Goal: Task Accomplishment & Management: Complete application form

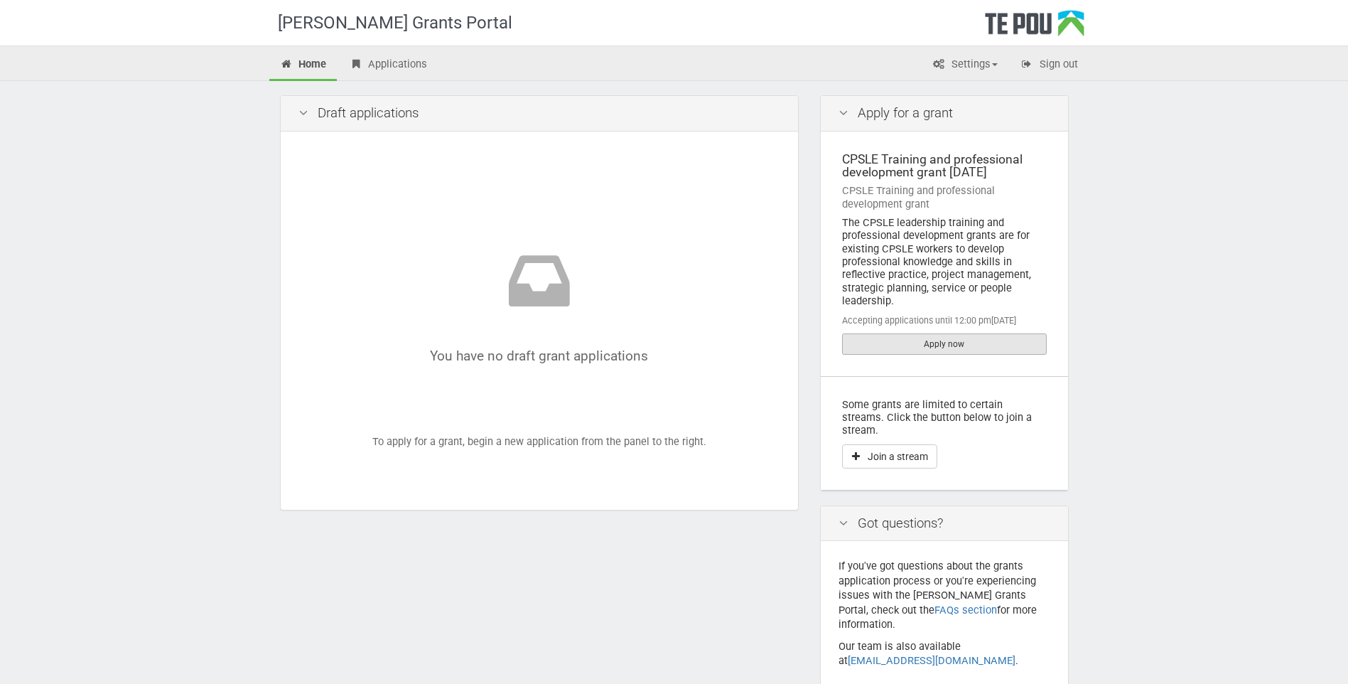
click at [902, 337] on link "Apply now" at bounding box center [944, 343] width 205 height 21
click at [889, 349] on link "Apply now" at bounding box center [944, 343] width 205 height 21
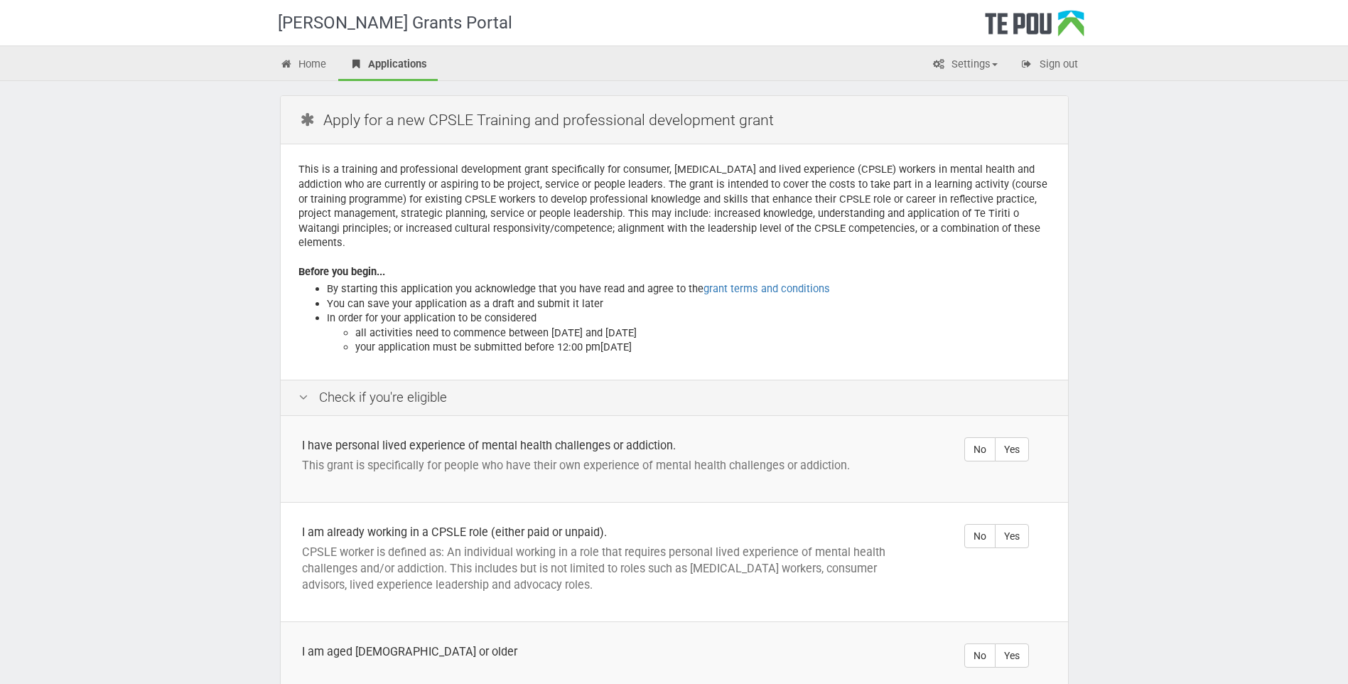
scroll to position [71, 0]
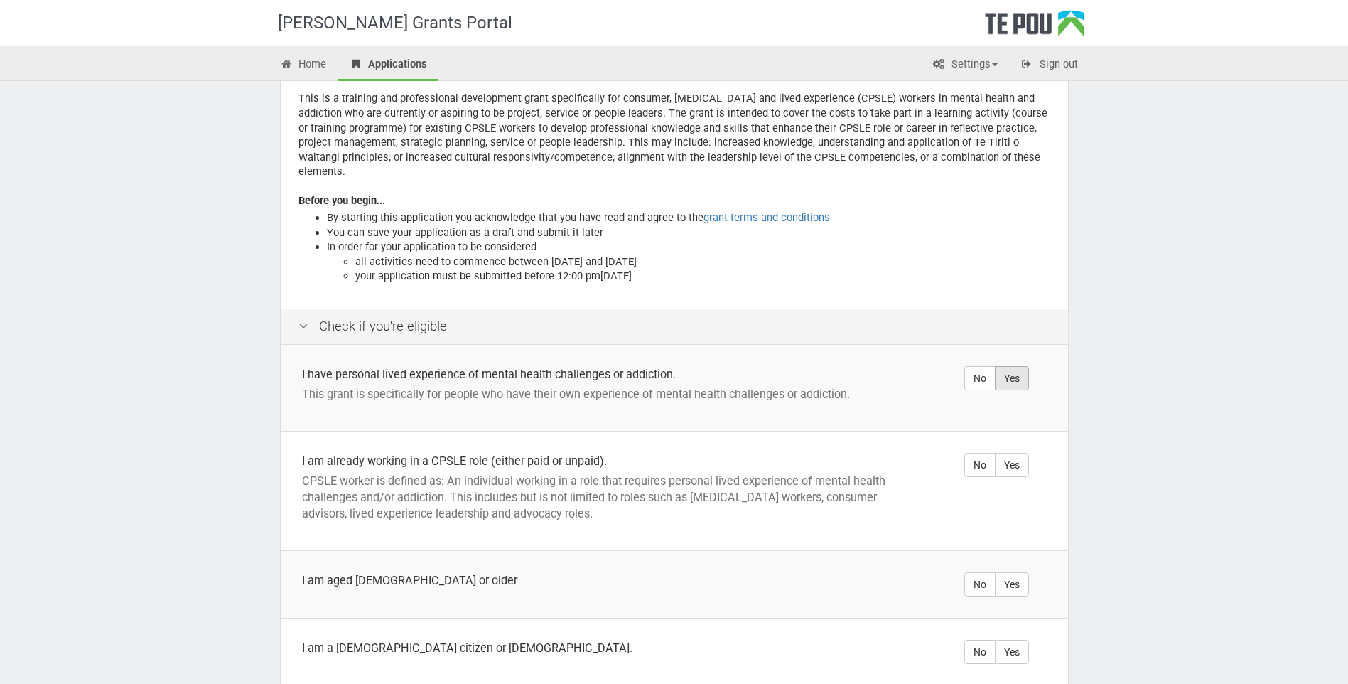
click at [1015, 366] on label "Yes" at bounding box center [1012, 378] width 34 height 24
radio input "true"
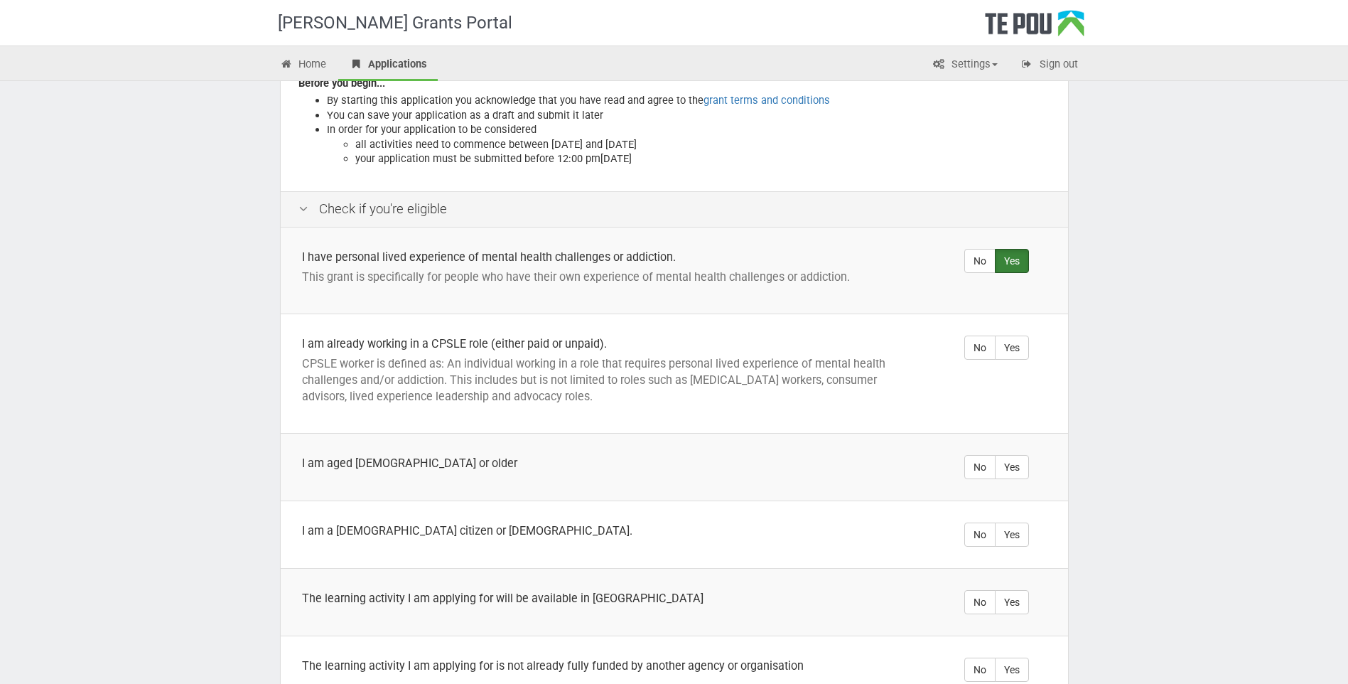
scroll to position [213, 0]
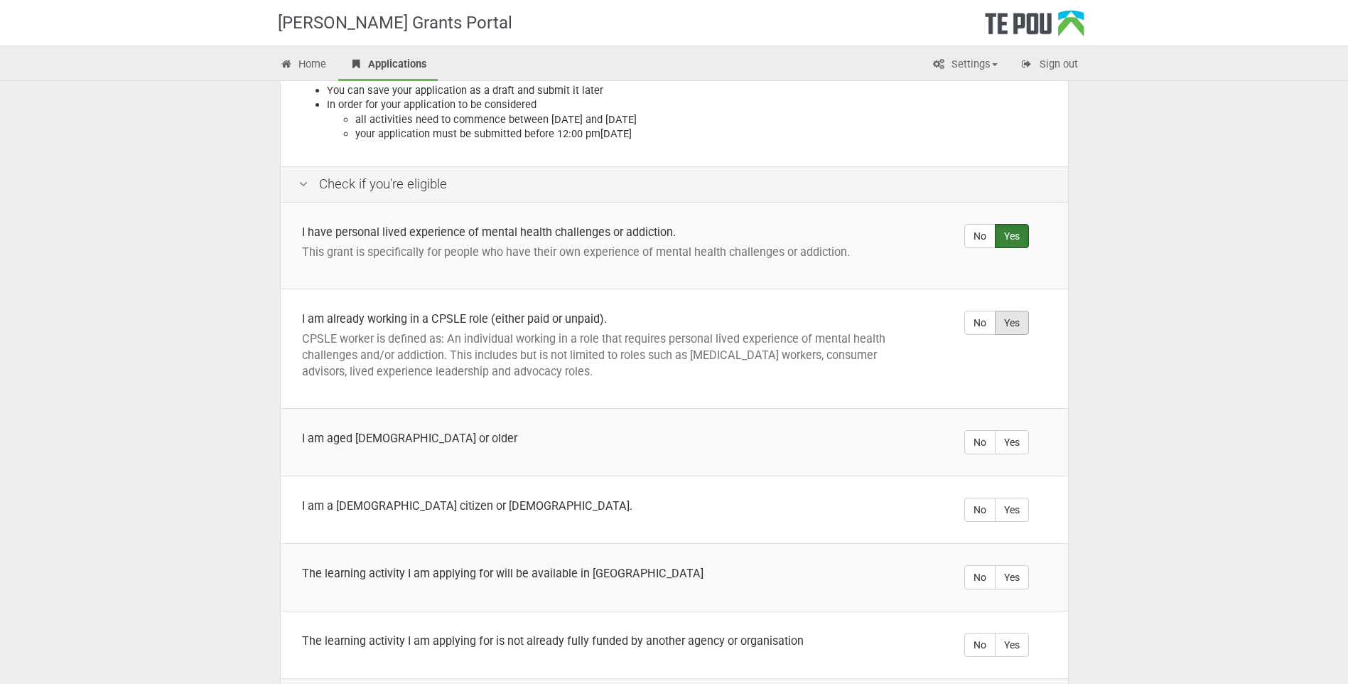
click at [1013, 311] on label "Yes" at bounding box center [1012, 323] width 34 height 24
radio input "true"
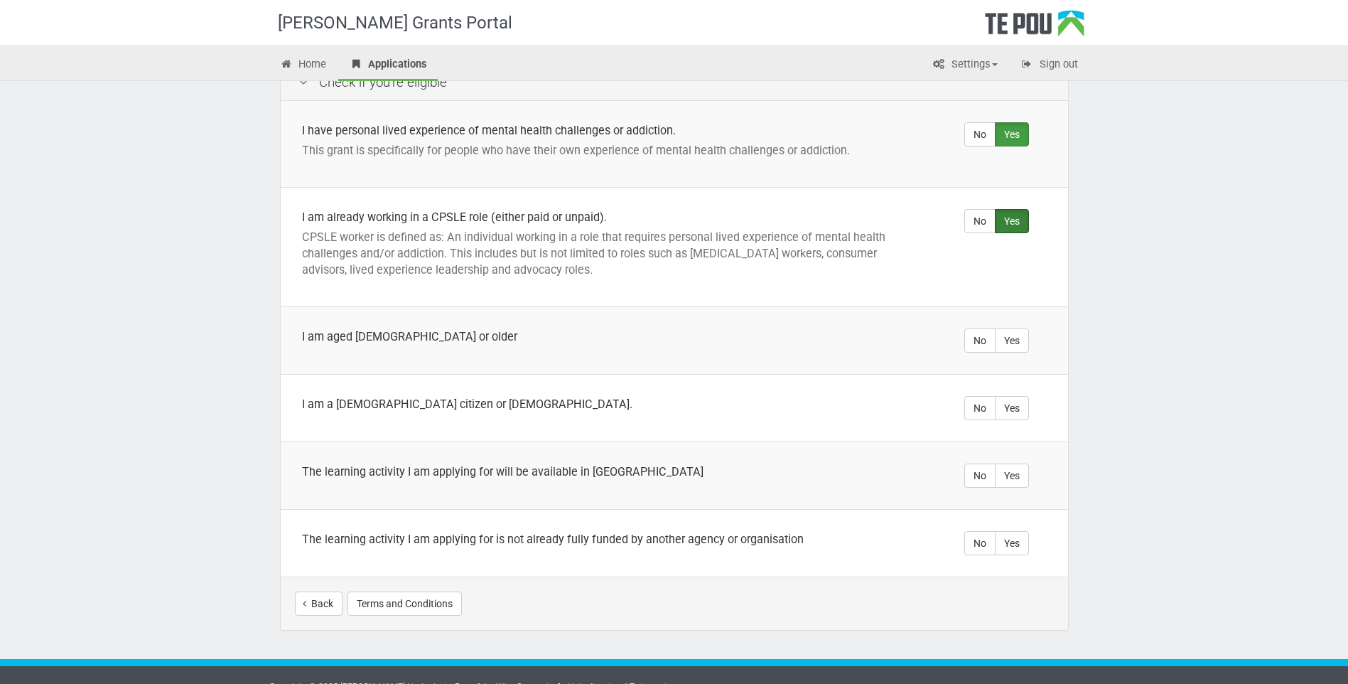
scroll to position [321, 0]
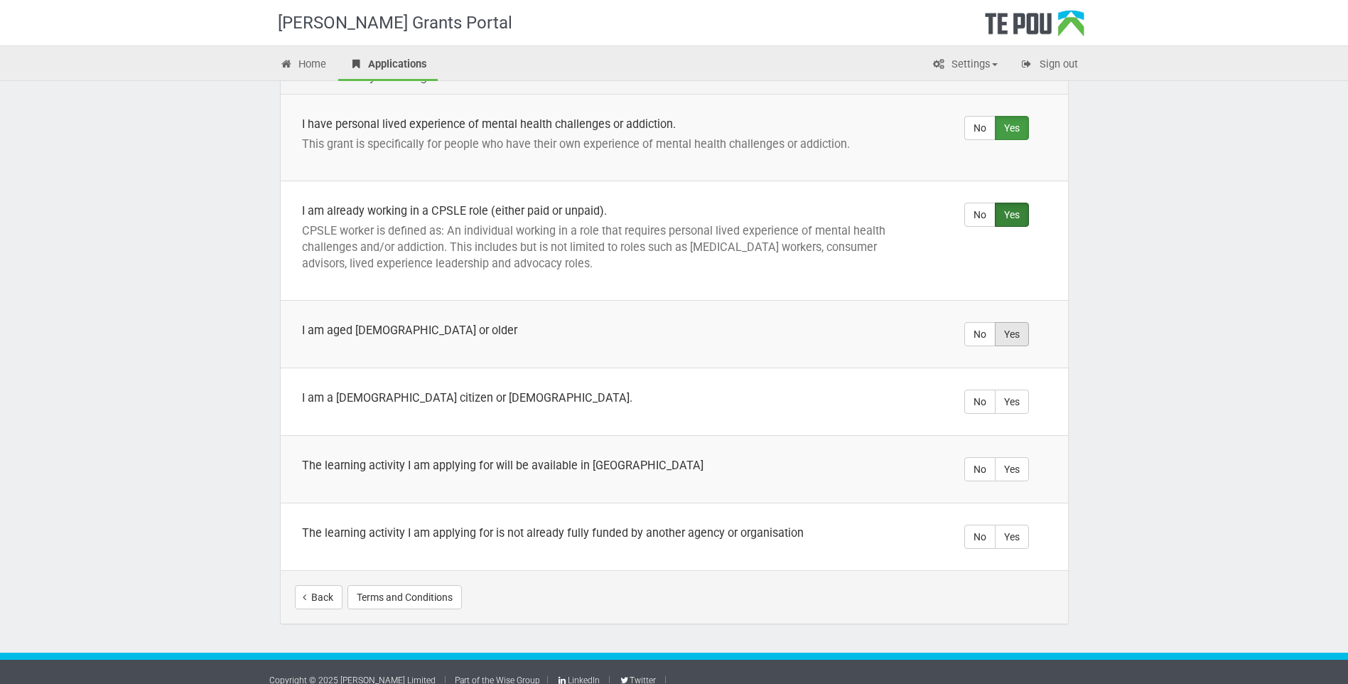
click at [1014, 322] on label "Yes" at bounding box center [1012, 334] width 34 height 24
radio input "true"
click at [999, 390] on label "Yes" at bounding box center [1012, 401] width 34 height 24
radio input "true"
click at [1019, 457] on label "Yes" at bounding box center [1012, 469] width 34 height 24
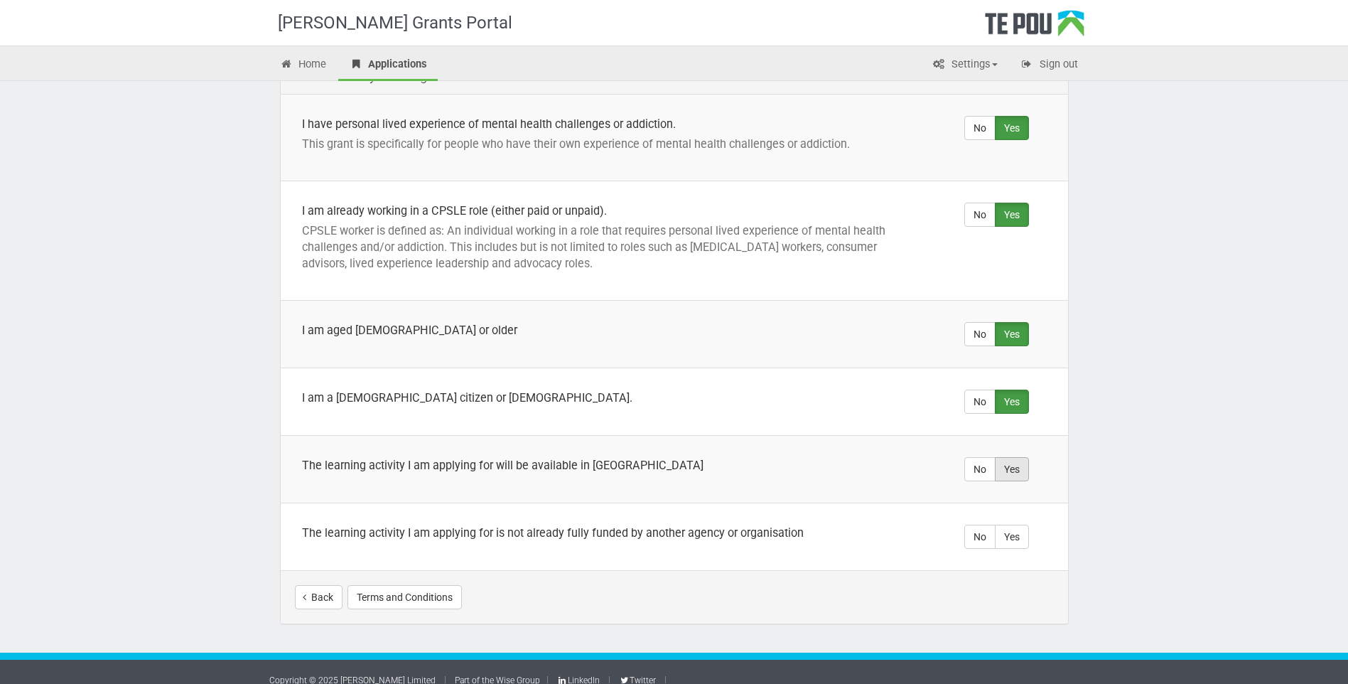
radio input "true"
click at [1008, 527] on label "Yes" at bounding box center [1012, 536] width 34 height 24
radio input "true"
click at [960, 585] on button "Start your application" at bounding box center [992, 597] width 123 height 24
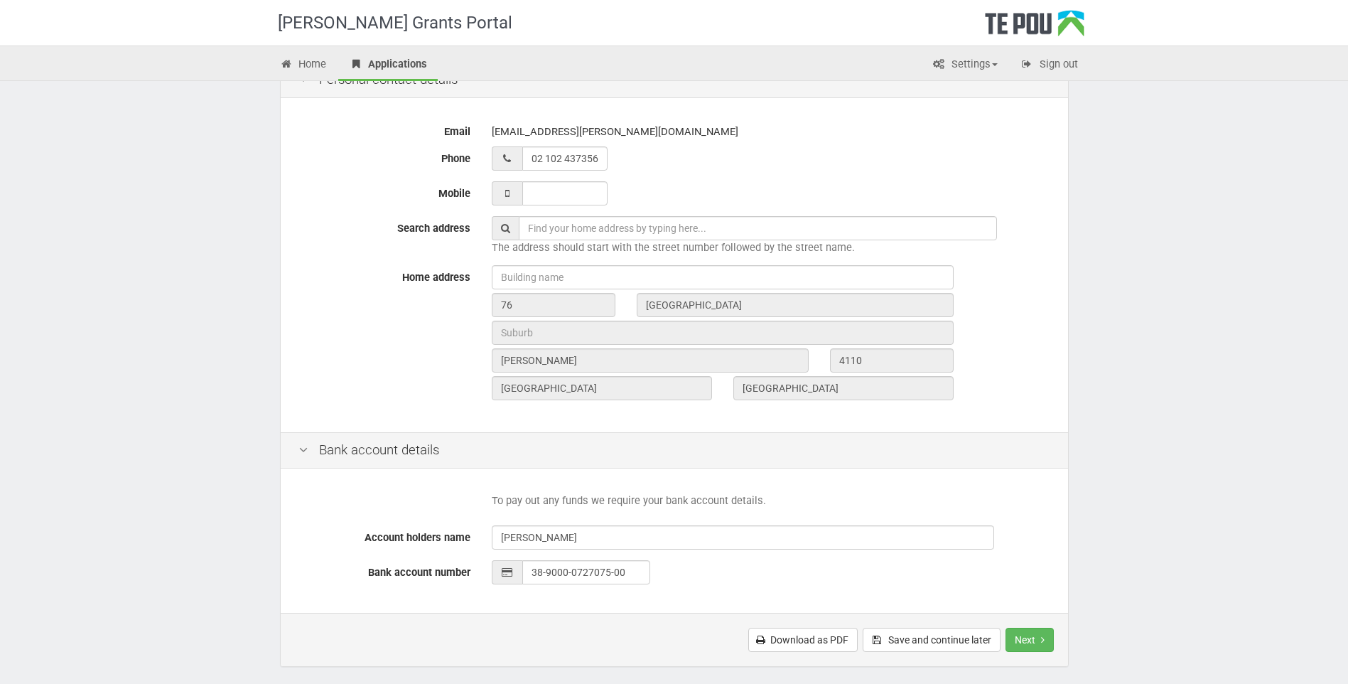
scroll to position [355, 0]
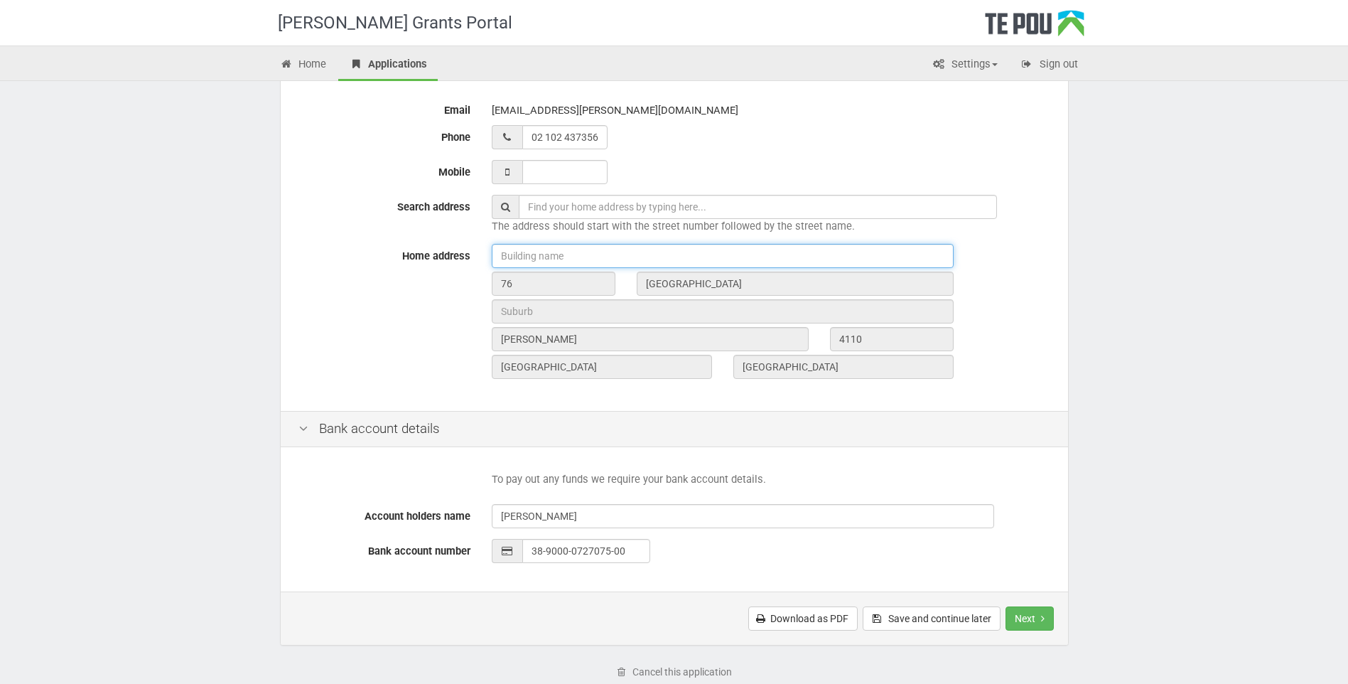
click at [581, 261] on input "text" at bounding box center [723, 256] width 462 height 24
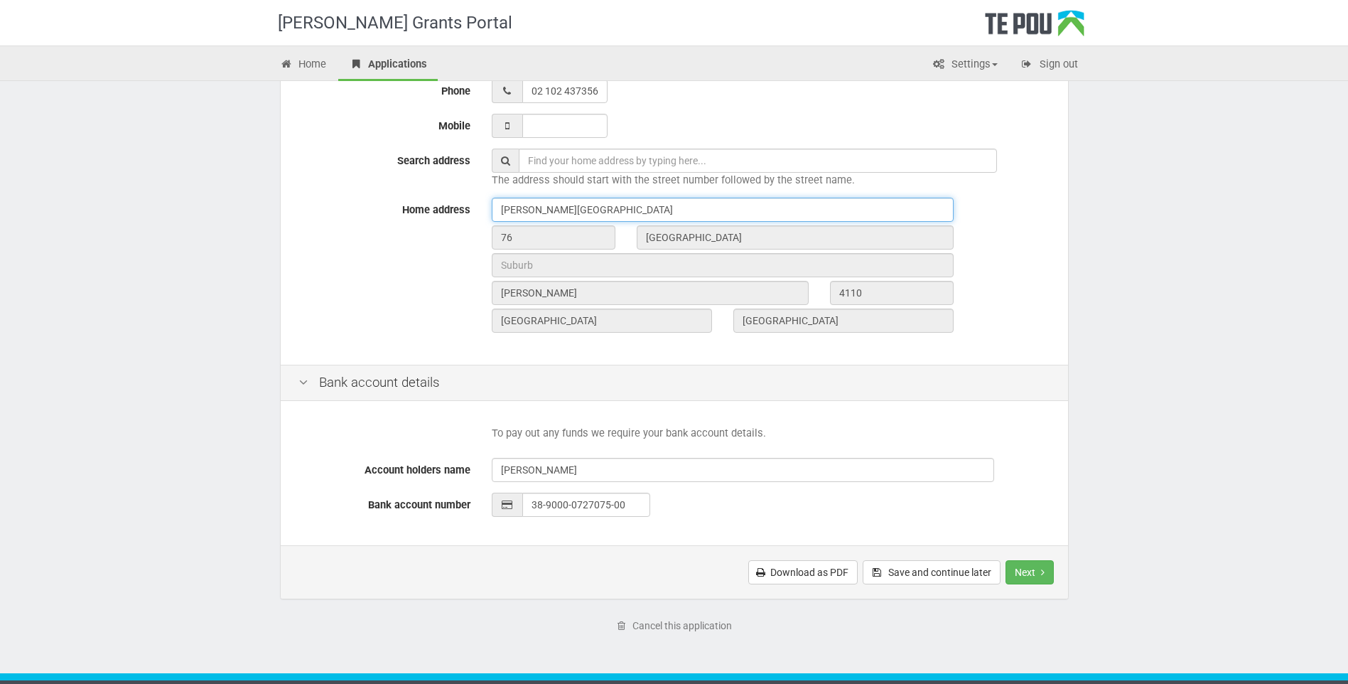
scroll to position [426, 0]
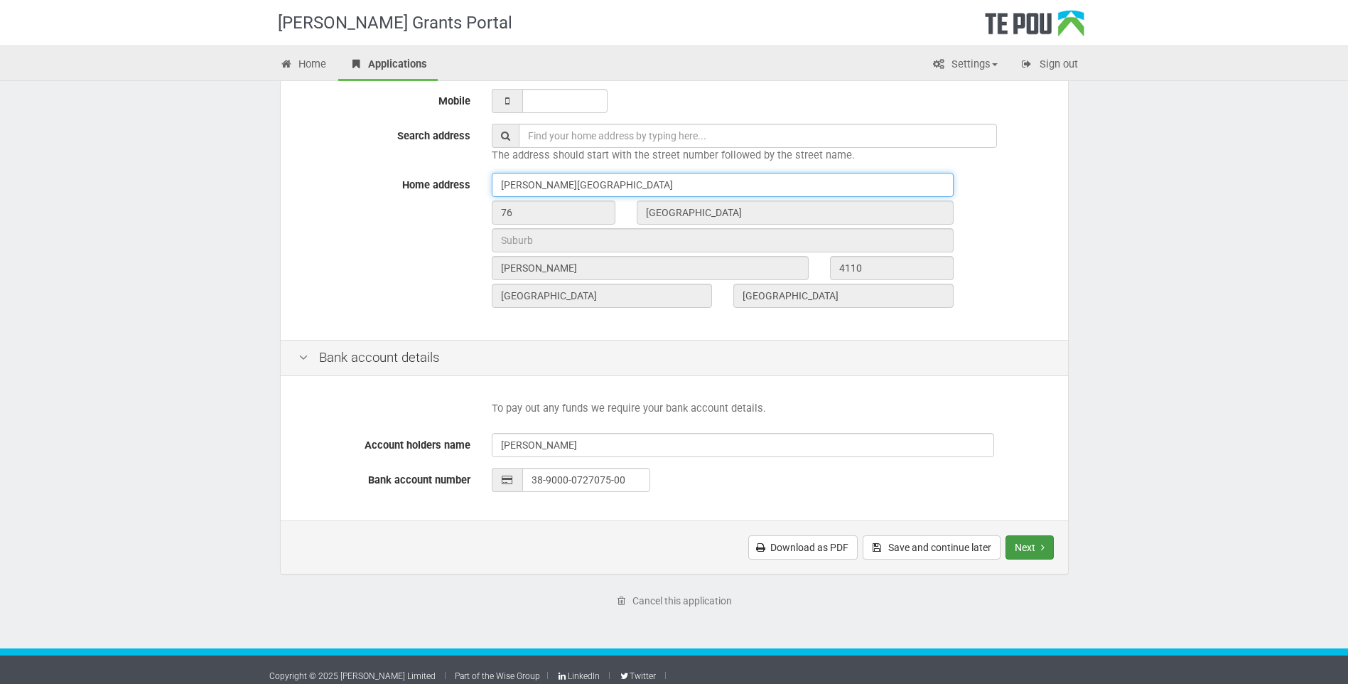
type input "Napier Health Centre"
click at [1018, 542] on button "Next" at bounding box center [1029, 547] width 48 height 24
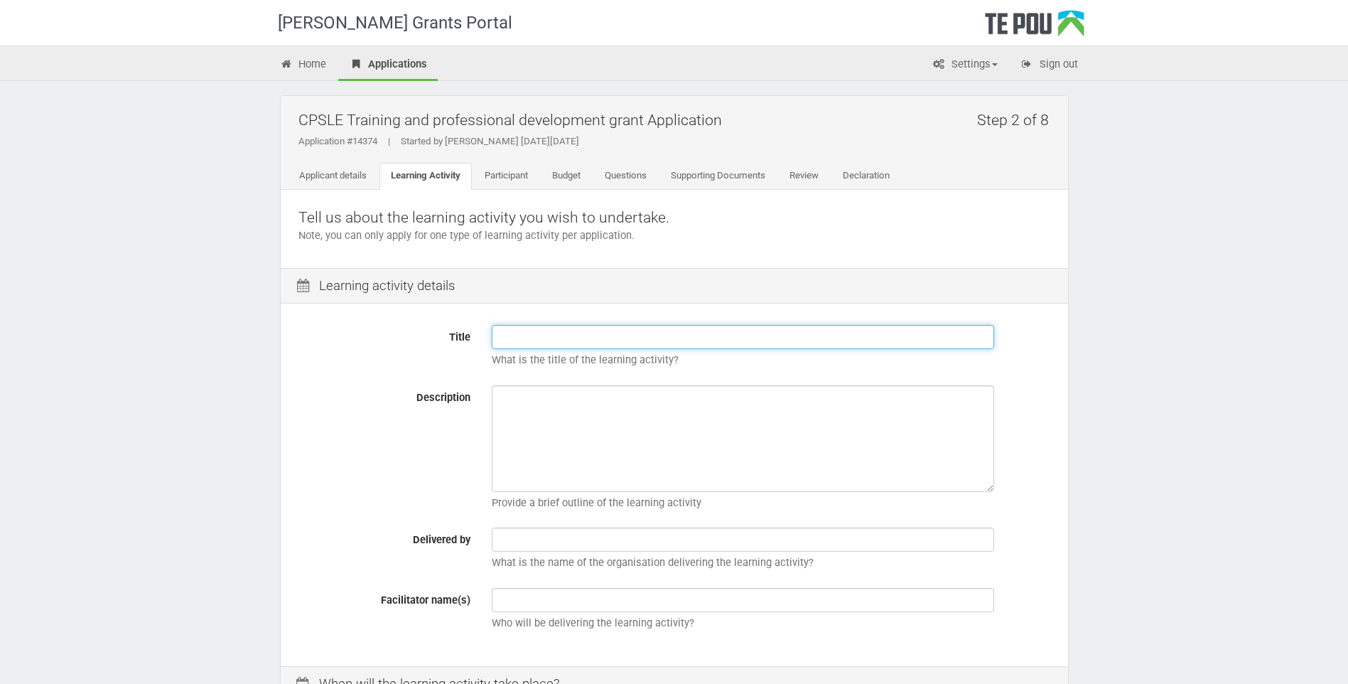
click at [544, 335] on input "Title" at bounding box center [743, 337] width 502 height 24
type input "[PERSON_NAME] 179.783"
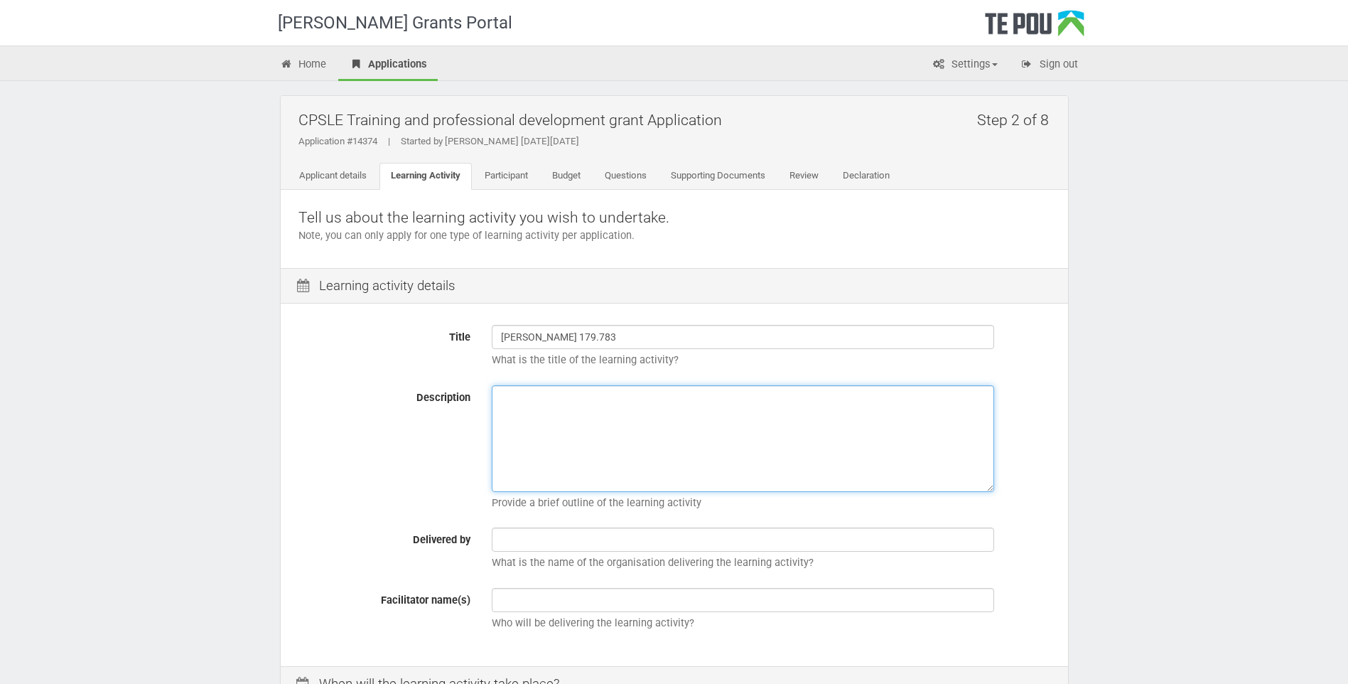
click at [691, 409] on textarea "Description" at bounding box center [743, 438] width 502 height 107
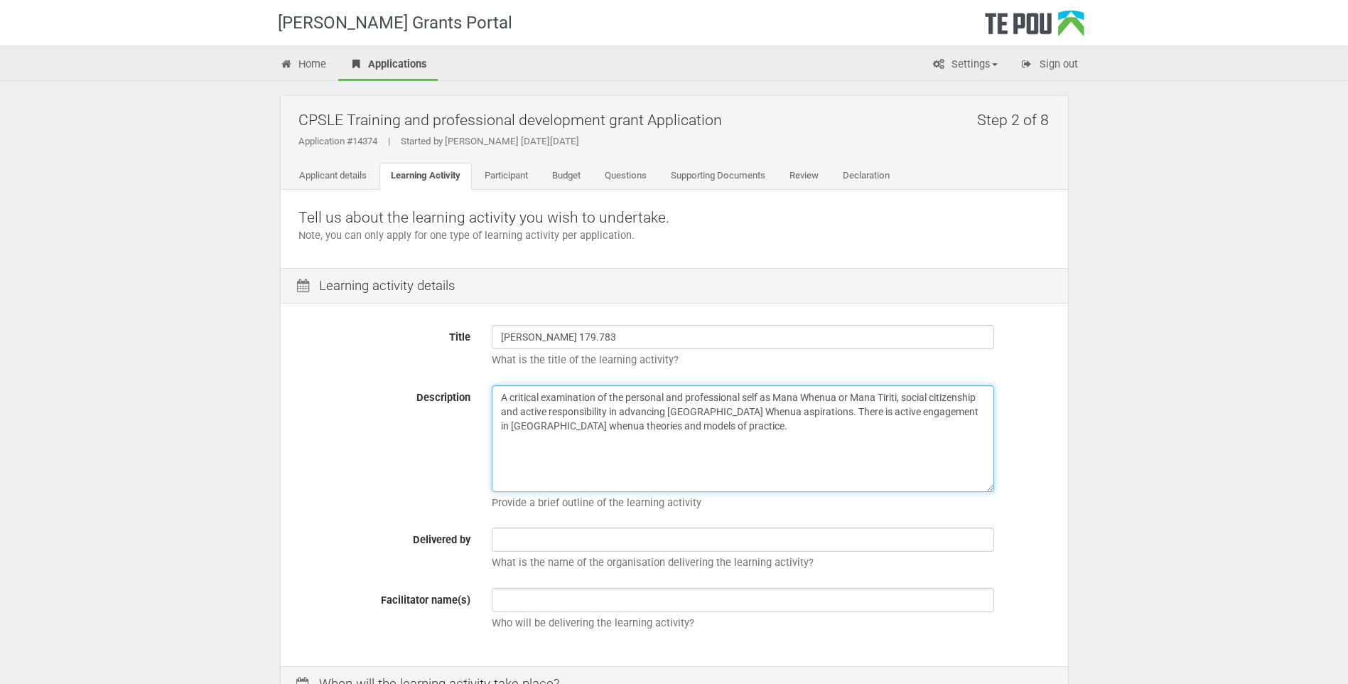
click at [499, 398] on textarea "A critical examination of the personal and professional self as Mana Whenua or …" at bounding box center [743, 438] width 502 height 107
type textarea "A critical examination of the personal and professional self as Mana Whenua or …"
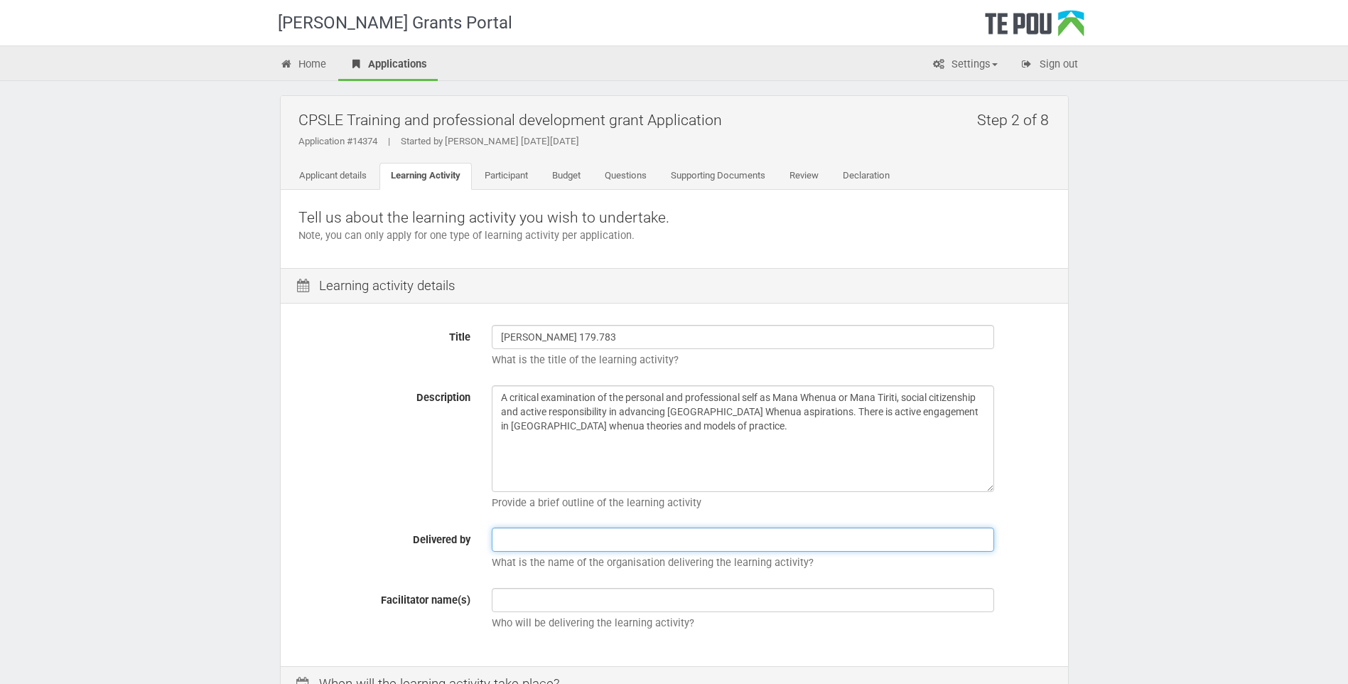
click at [568, 531] on input "text" at bounding box center [743, 539] width 502 height 24
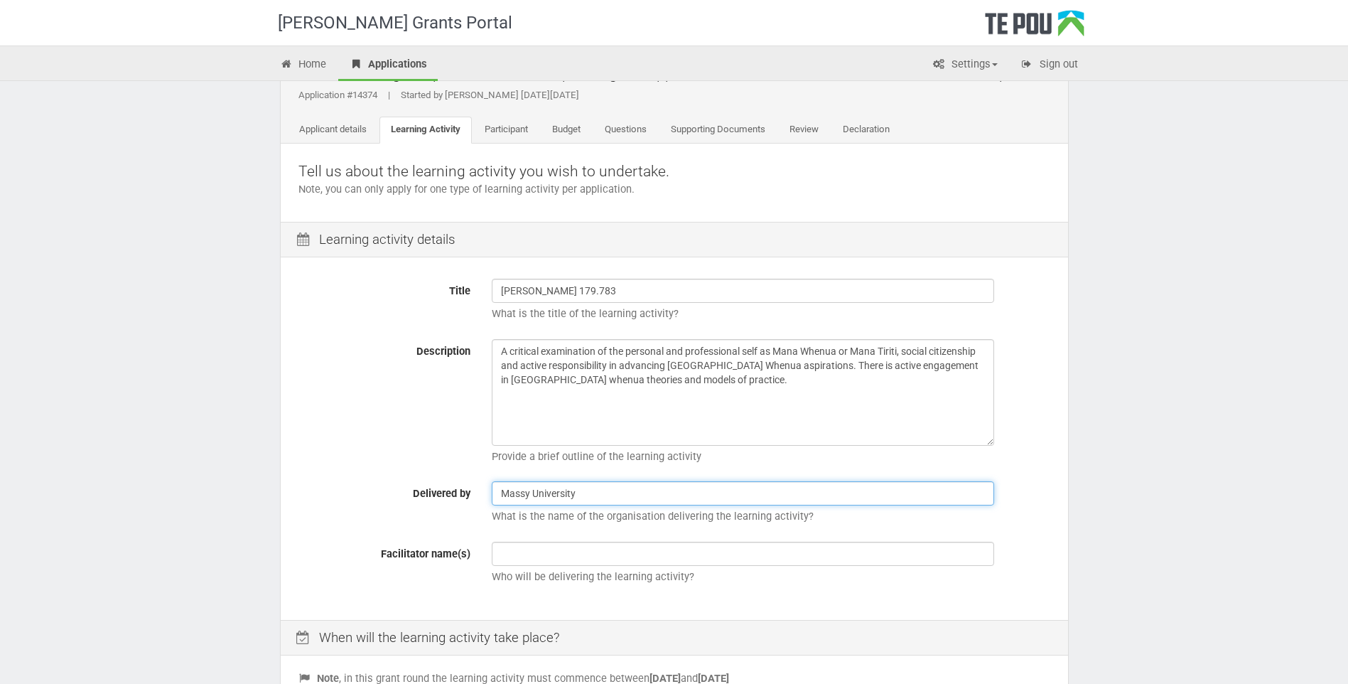
scroll to position [71, 0]
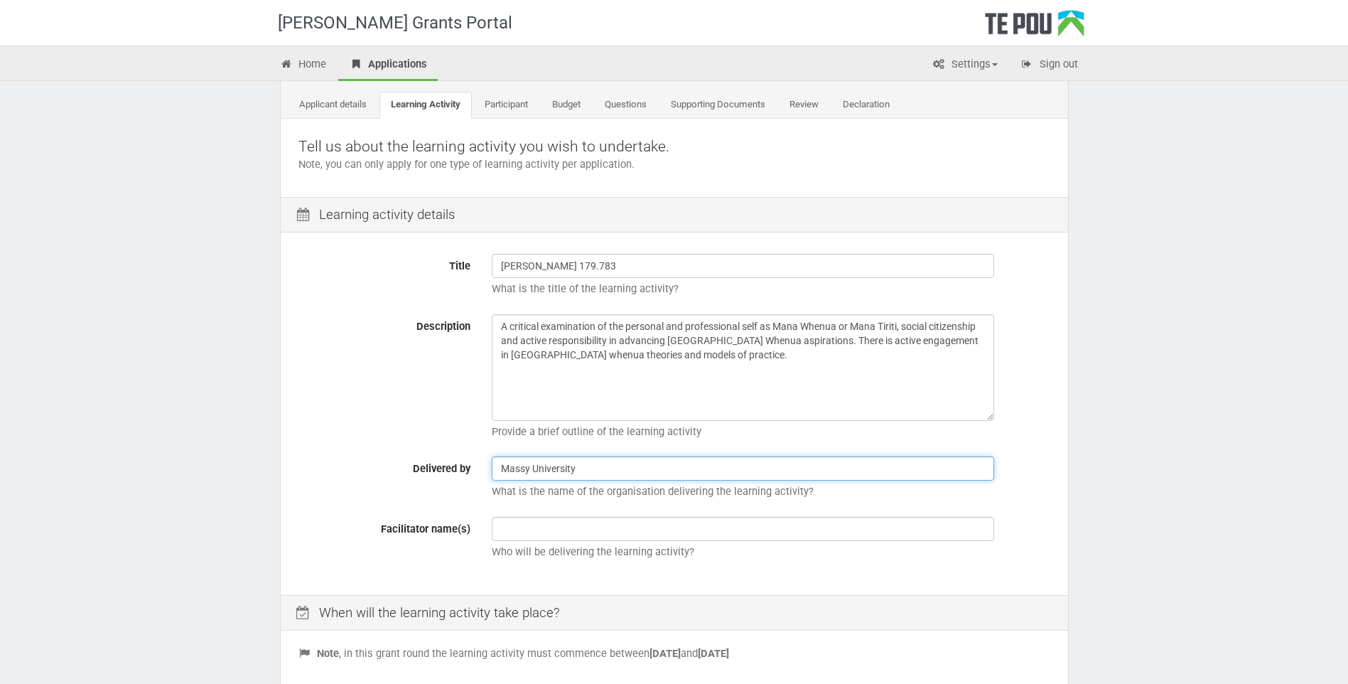
type input "Massy University"
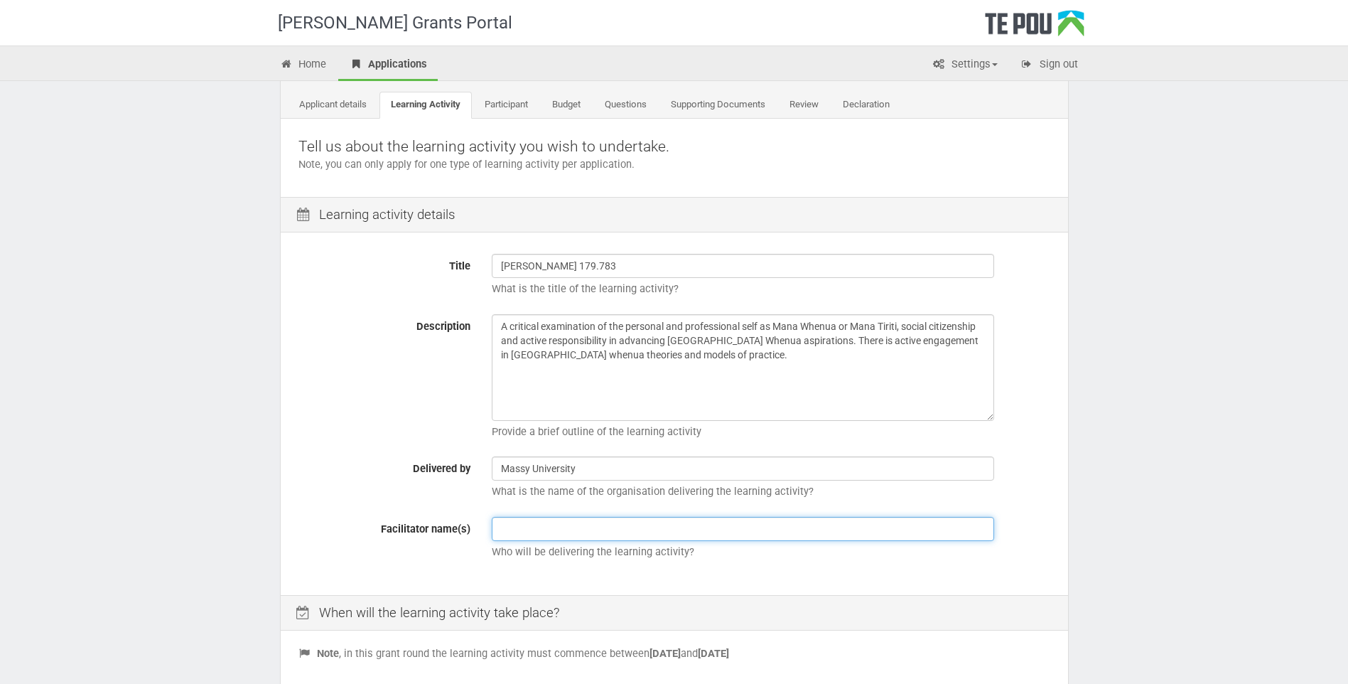
click at [567, 527] on input "text" at bounding box center [743, 529] width 502 height 24
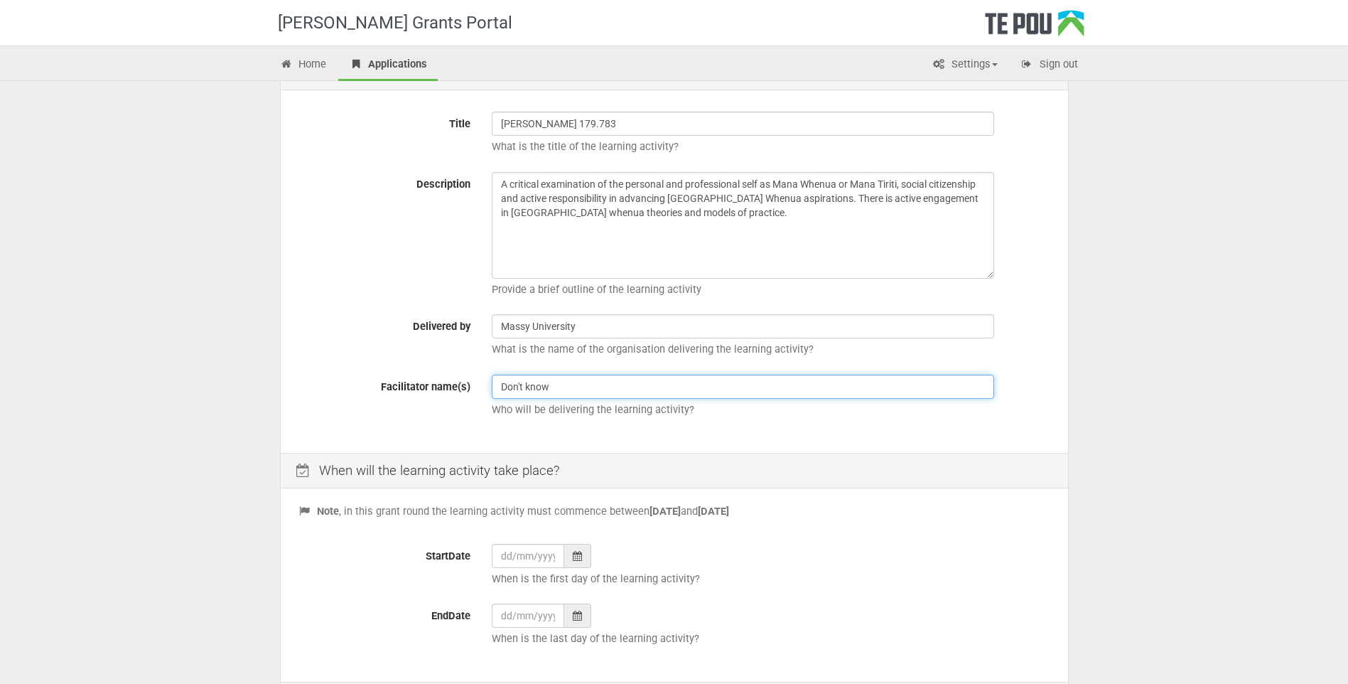
scroll to position [284, 0]
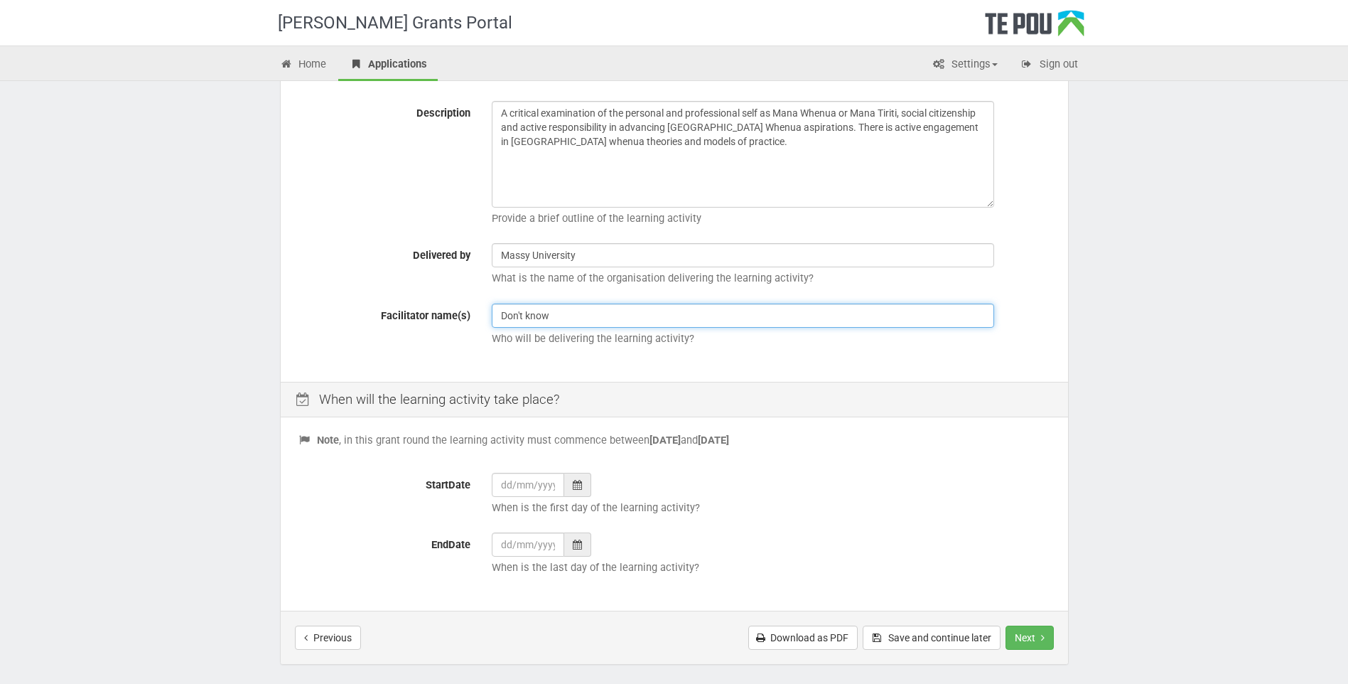
type input "Don't know"
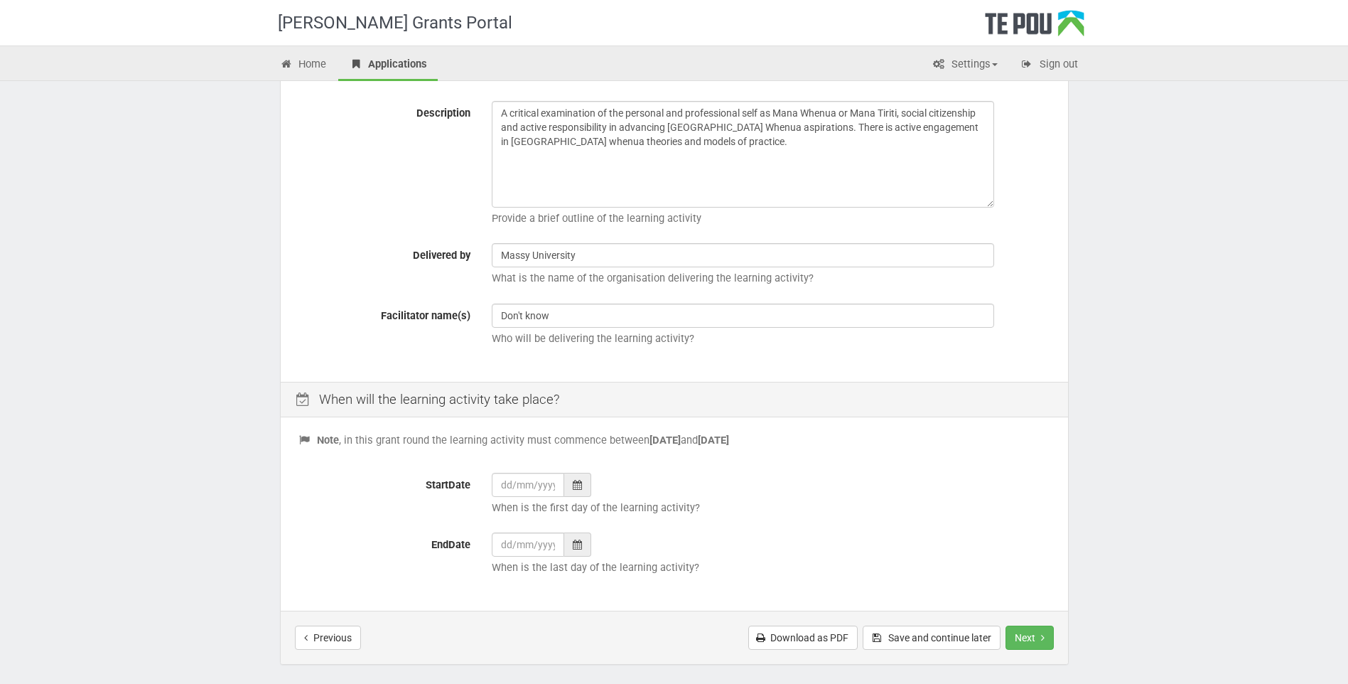
click at [582, 491] on div at bounding box center [577, 485] width 27 height 24
click at [636, 311] on th "»" at bounding box center [633, 307] width 21 height 21
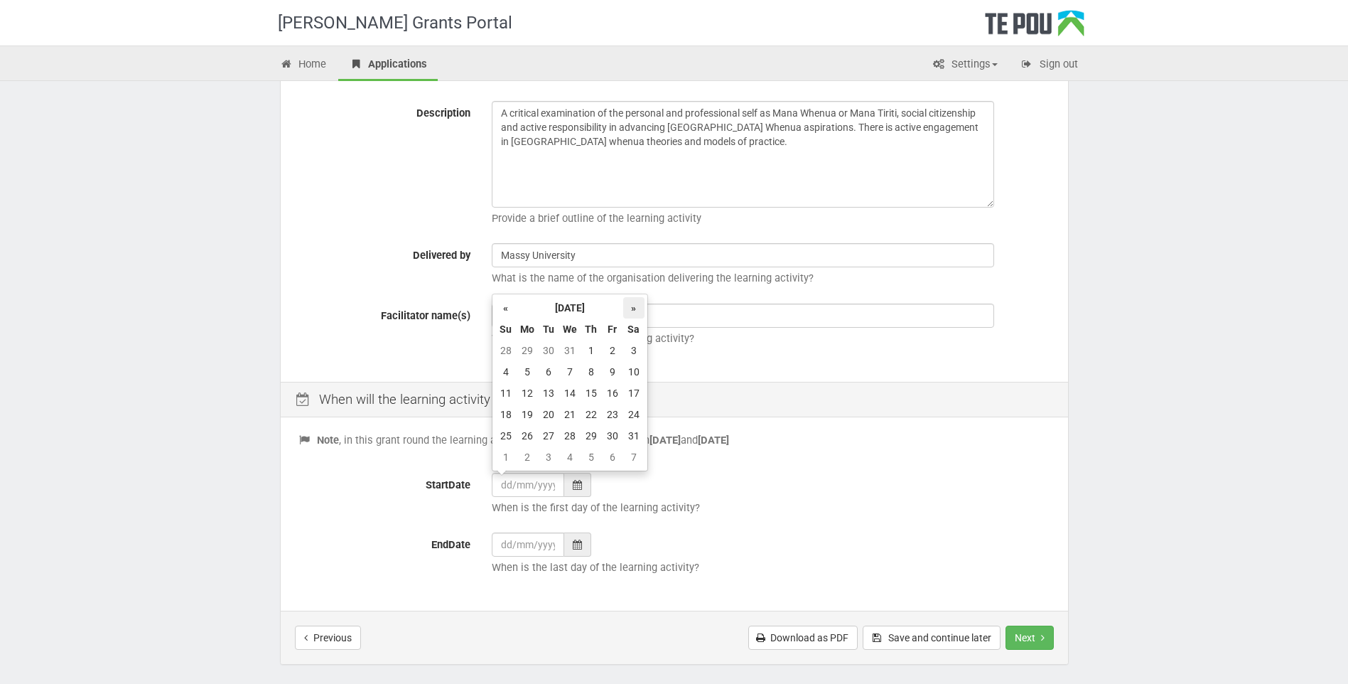
click at [636, 311] on th "»" at bounding box center [633, 307] width 21 height 21
click at [504, 416] on td "15" at bounding box center [505, 414] width 21 height 21
type input "[DATE]"
click at [576, 547] on icon at bounding box center [577, 544] width 9 height 10
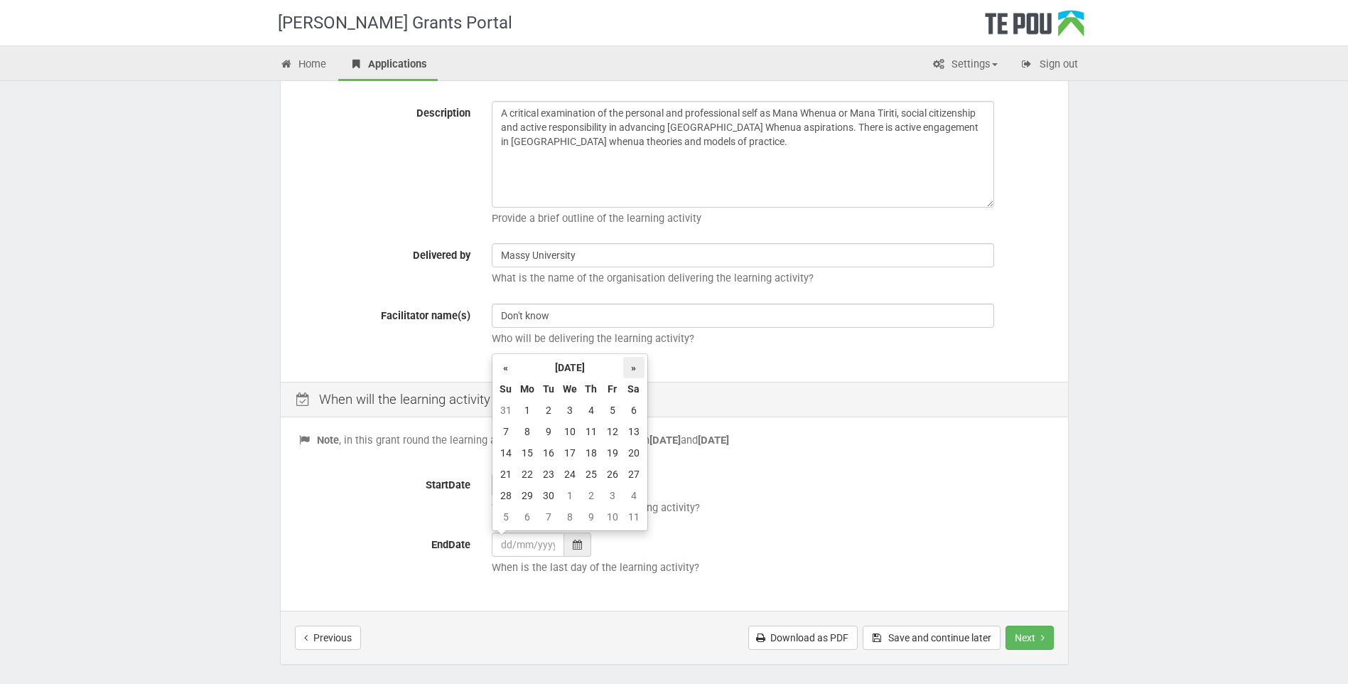
click at [636, 367] on th "»" at bounding box center [633, 367] width 21 height 21
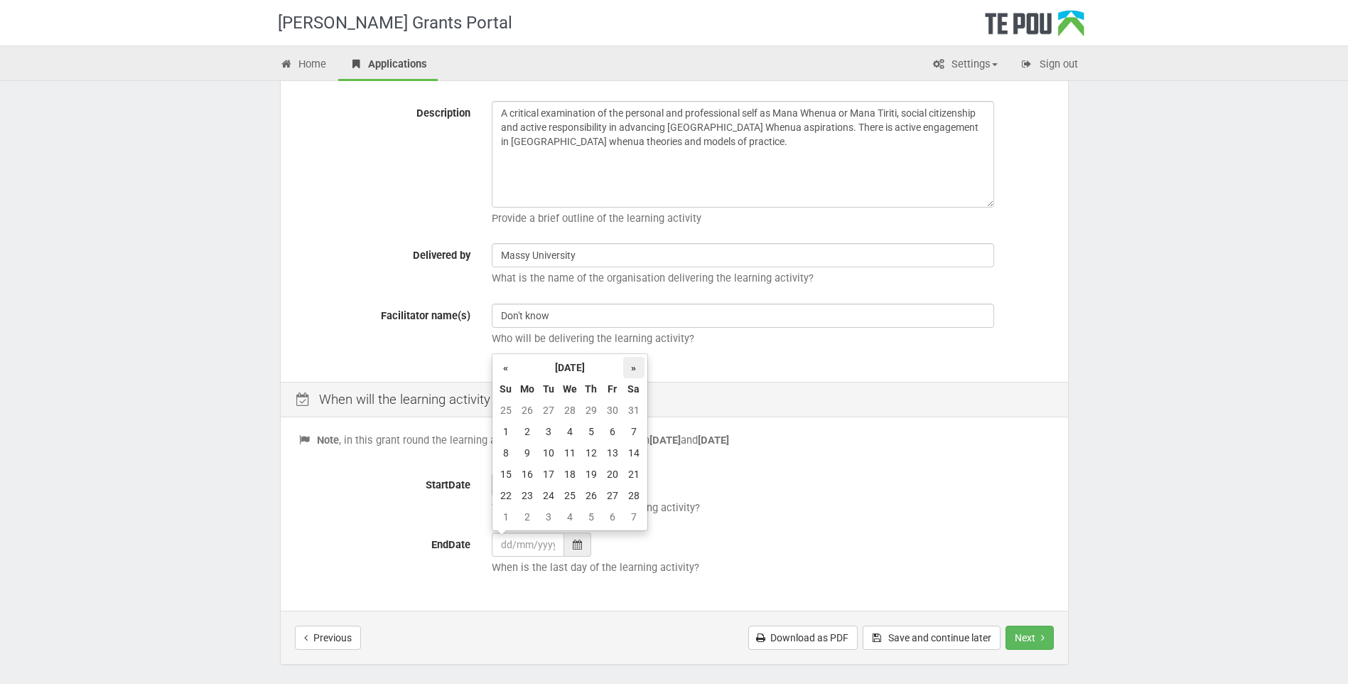
click at [636, 367] on th "»" at bounding box center [633, 367] width 21 height 21
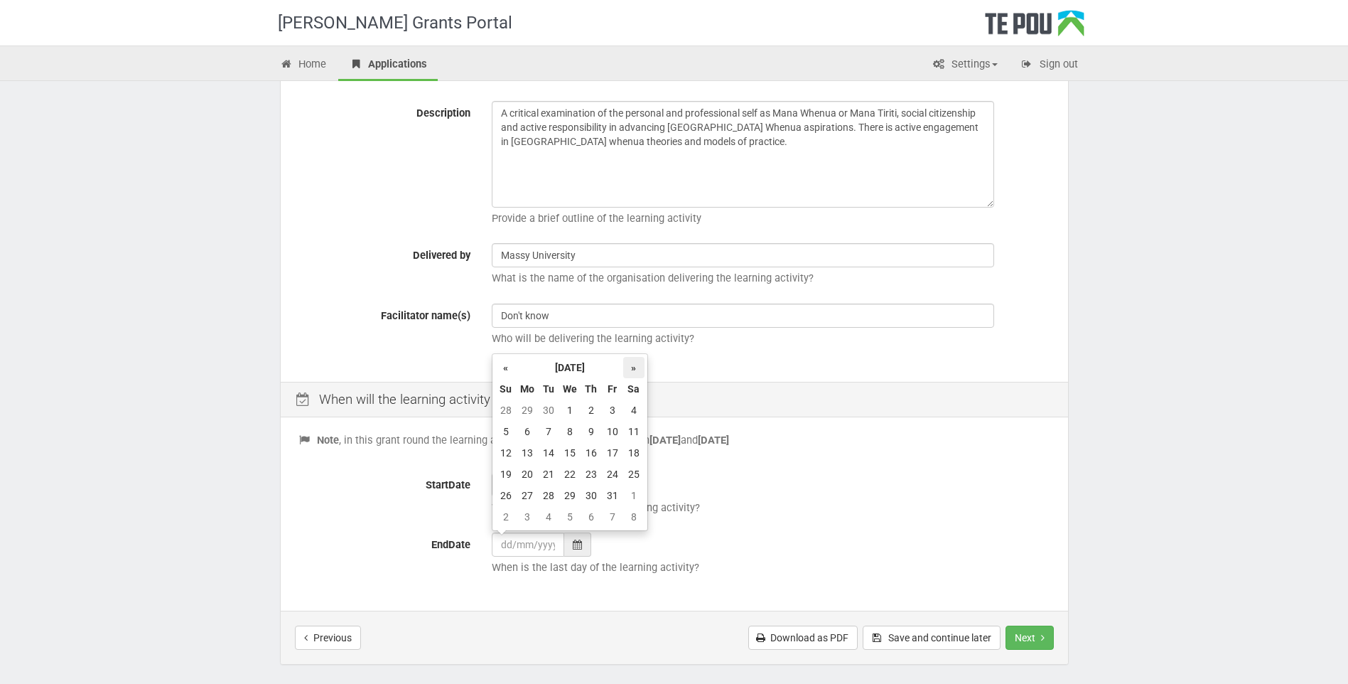
click at [636, 367] on th "»" at bounding box center [633, 367] width 21 height 21
click at [510, 369] on th "«" at bounding box center [505, 367] width 21 height 21
click at [529, 432] on td "7" at bounding box center [527, 431] width 21 height 21
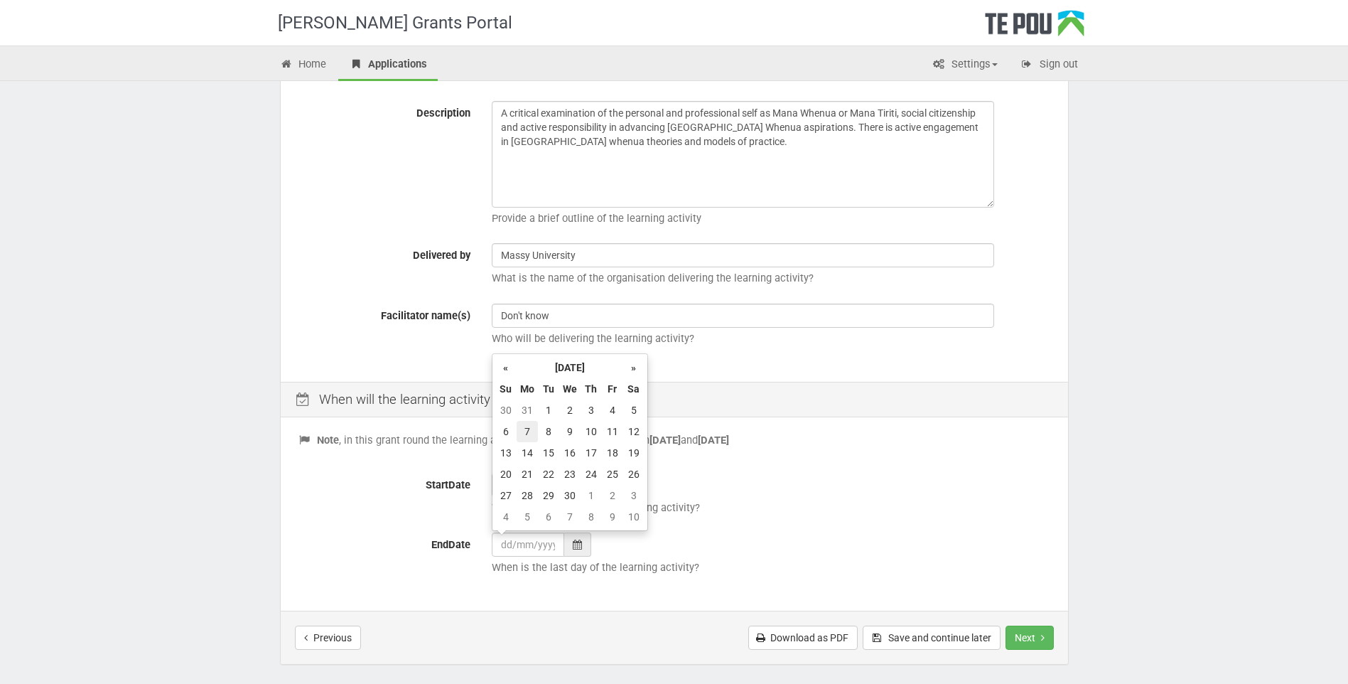
type input "[DATE]"
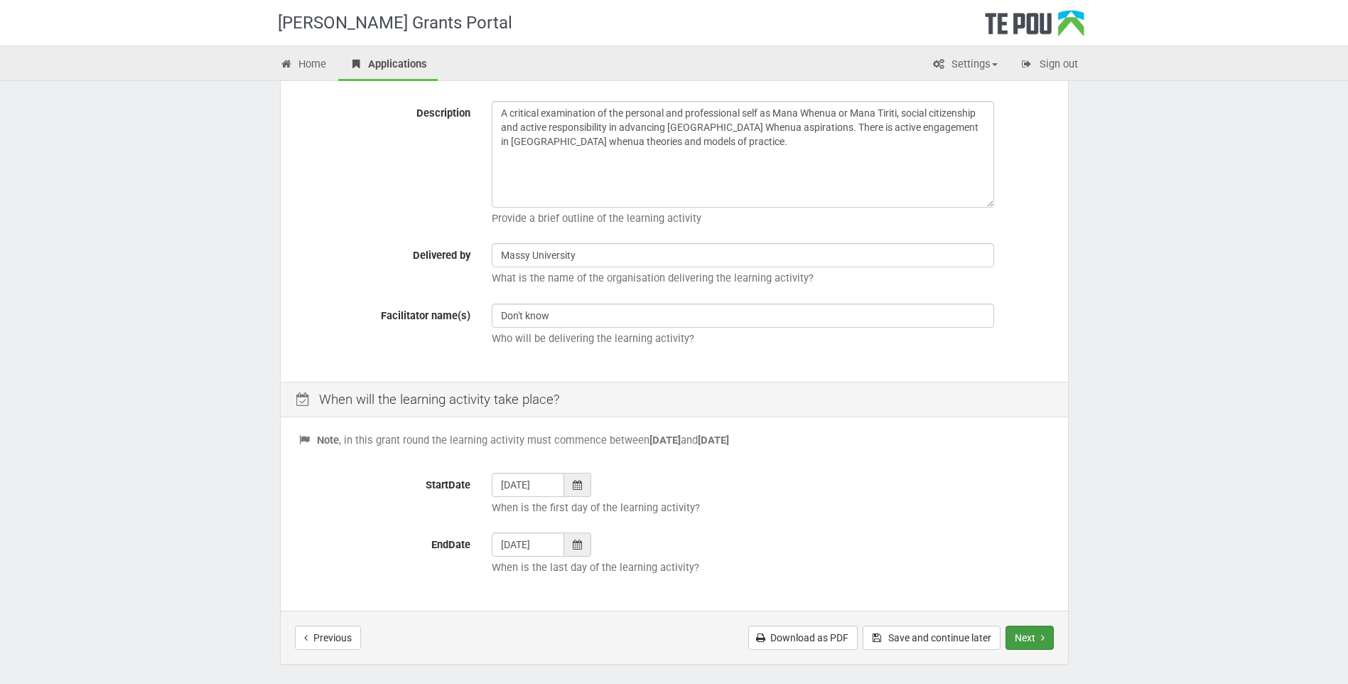
click at [1022, 631] on button "Next" at bounding box center [1029, 637] width 48 height 24
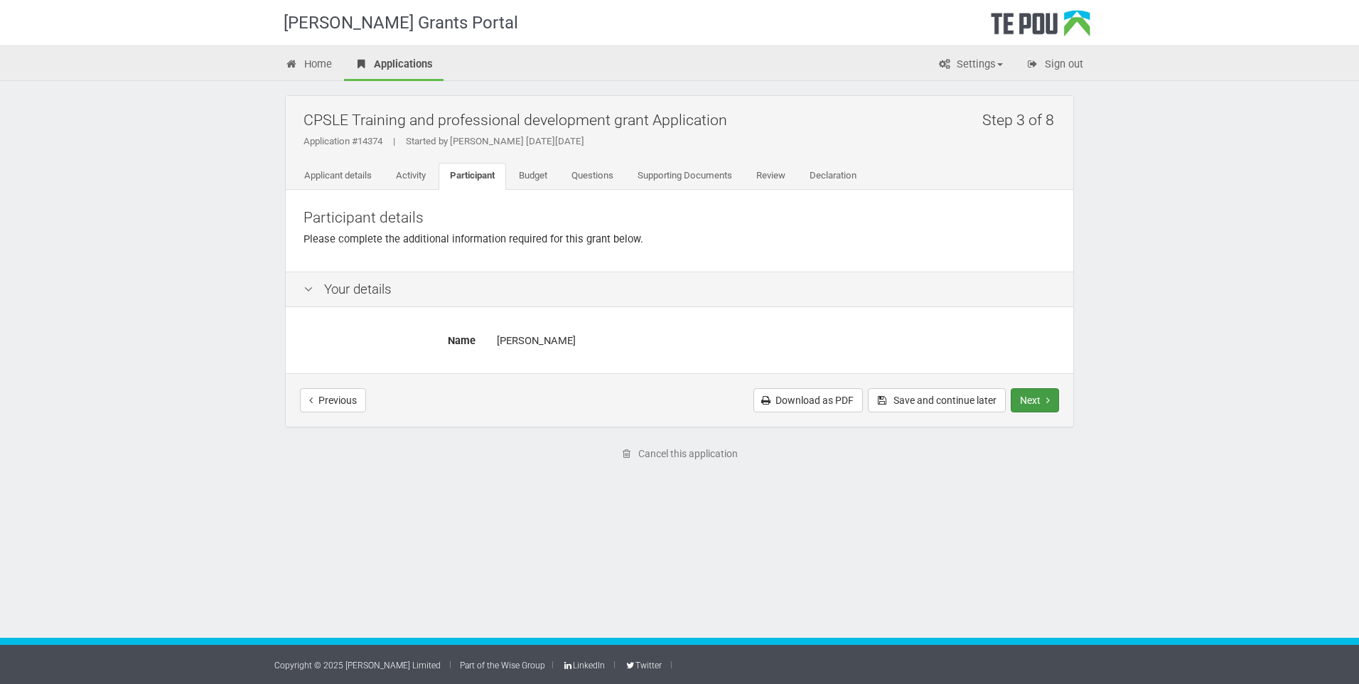
click at [1026, 404] on button "Next" at bounding box center [1034, 400] width 48 height 24
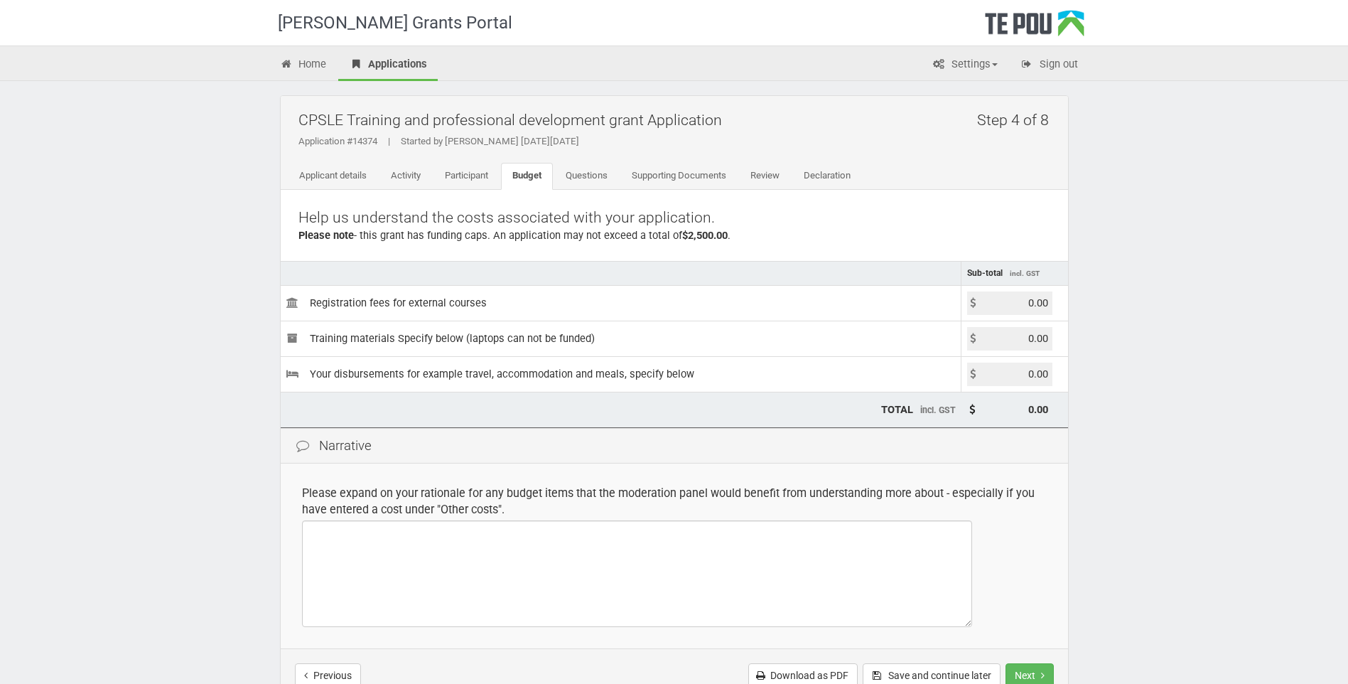
click at [1037, 302] on input "0.00" at bounding box center [1009, 302] width 85 height 23
click at [1034, 302] on input "0.00" at bounding box center [1009, 302] width 85 height 23
drag, startPoint x: 1051, startPoint y: 302, endPoint x: 1025, endPoint y: 300, distance: 25.7
click at [1027, 300] on input "0.00" at bounding box center [1009, 302] width 85 height 23
type input "5000.00"
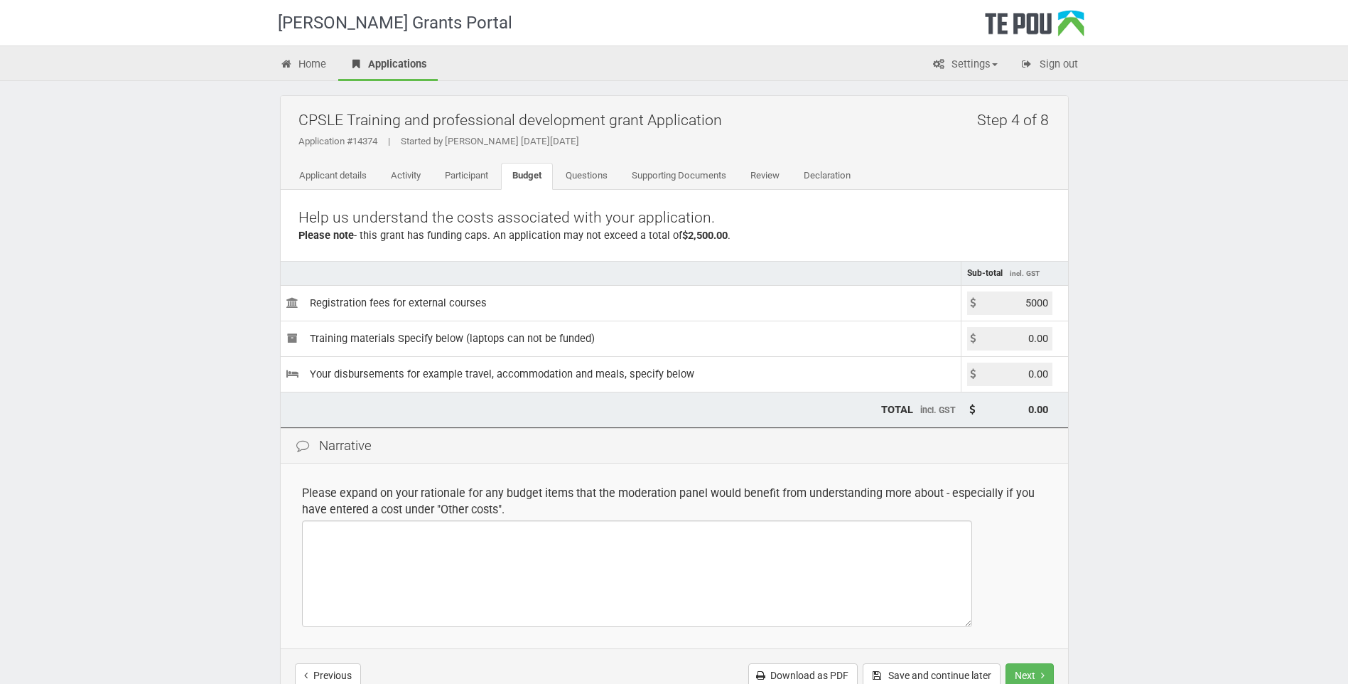
type input "5,000.00"
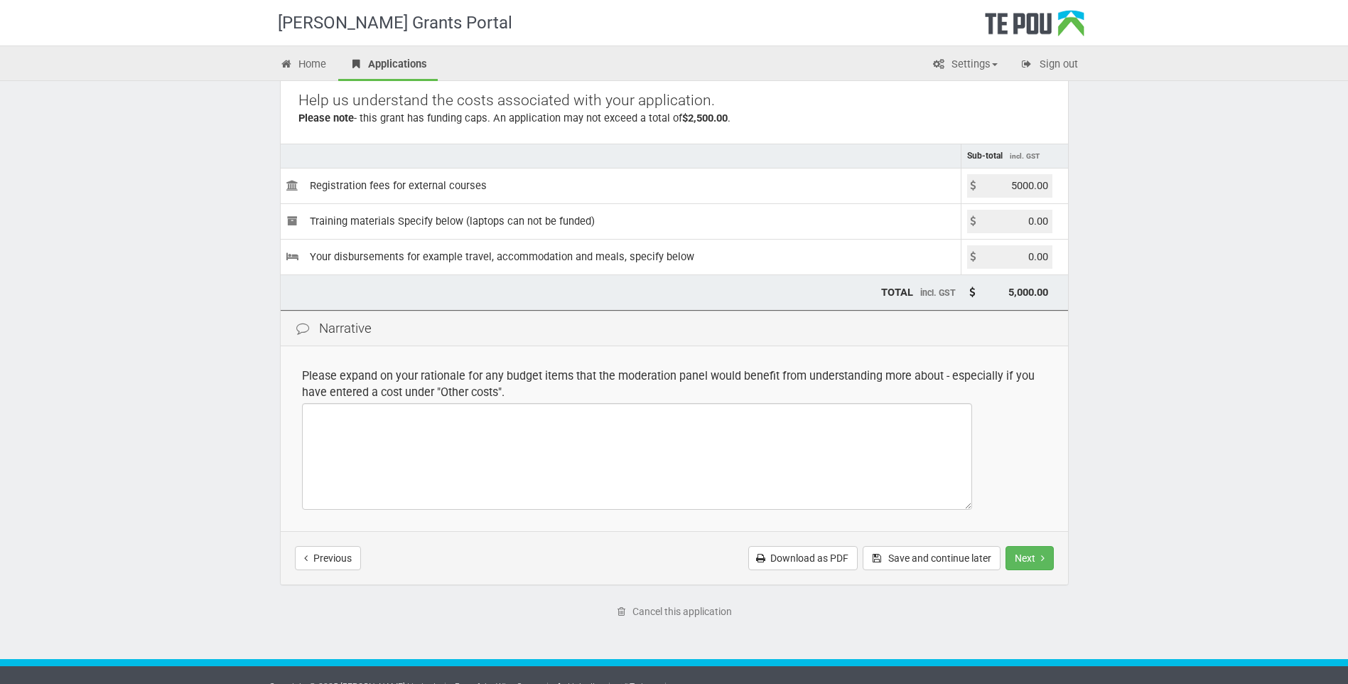
scroll to position [139, 0]
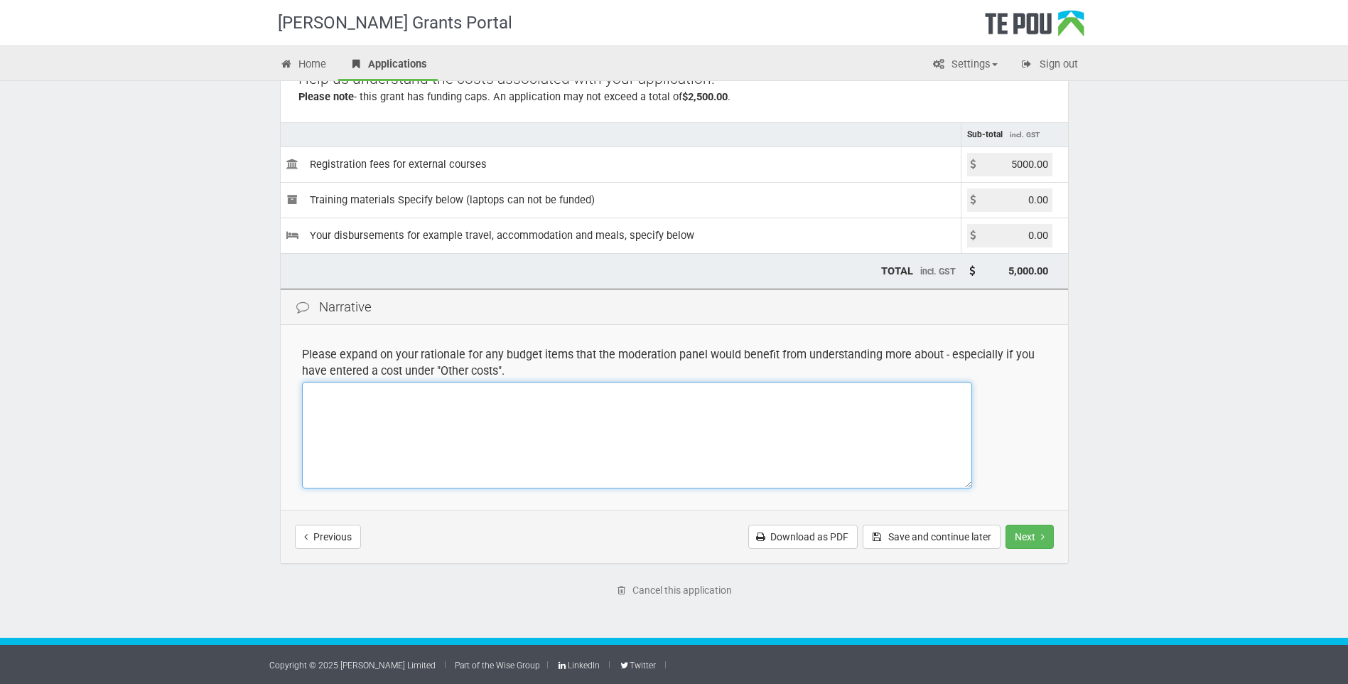
click at [377, 401] on textarea at bounding box center [637, 435] width 670 height 107
click at [364, 443] on textarea at bounding box center [637, 435] width 670 height 107
click at [311, 388] on textarea "$2,512.25" at bounding box center [637, 435] width 670 height 107
type textarea "Course fee: $2,512.25"
click at [1016, 161] on input "5000.00" at bounding box center [1009, 164] width 85 height 23
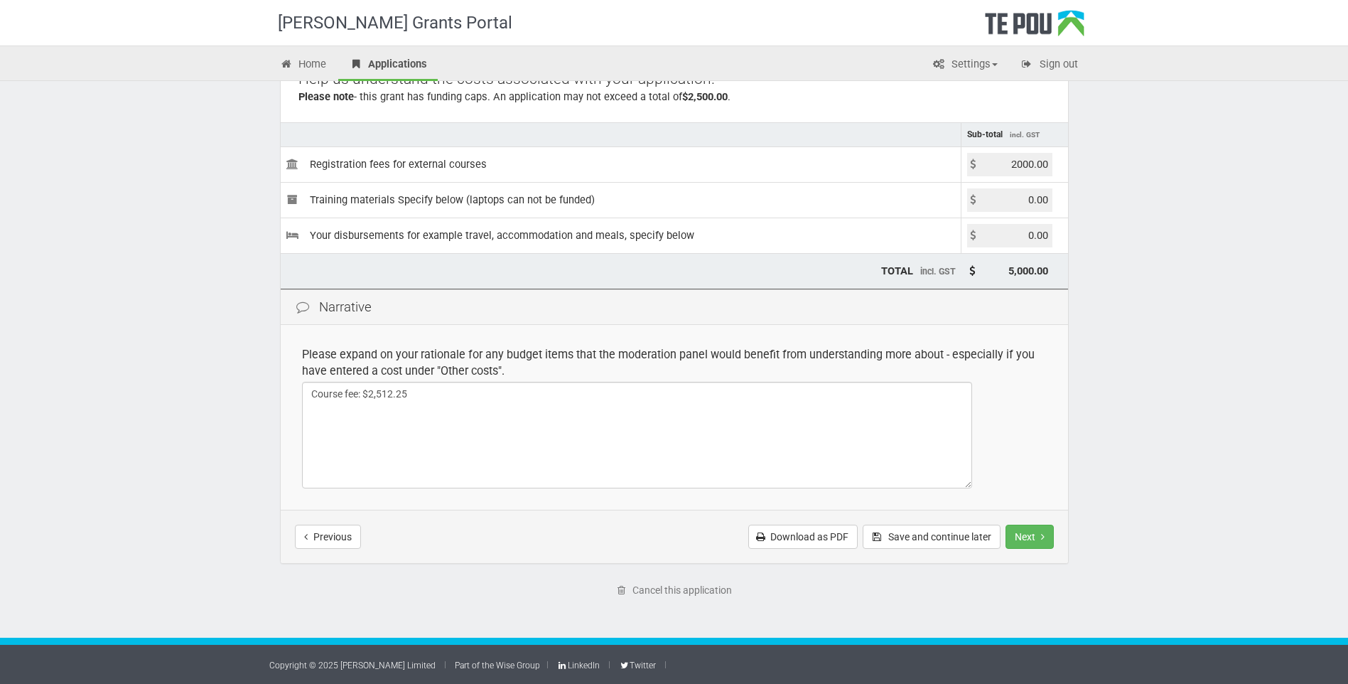
type input "2000.00"
type input "2,000.00"
click at [1021, 162] on input "2000.00" at bounding box center [1009, 164] width 85 height 23
type input "2500.00"
type input "2,500.00"
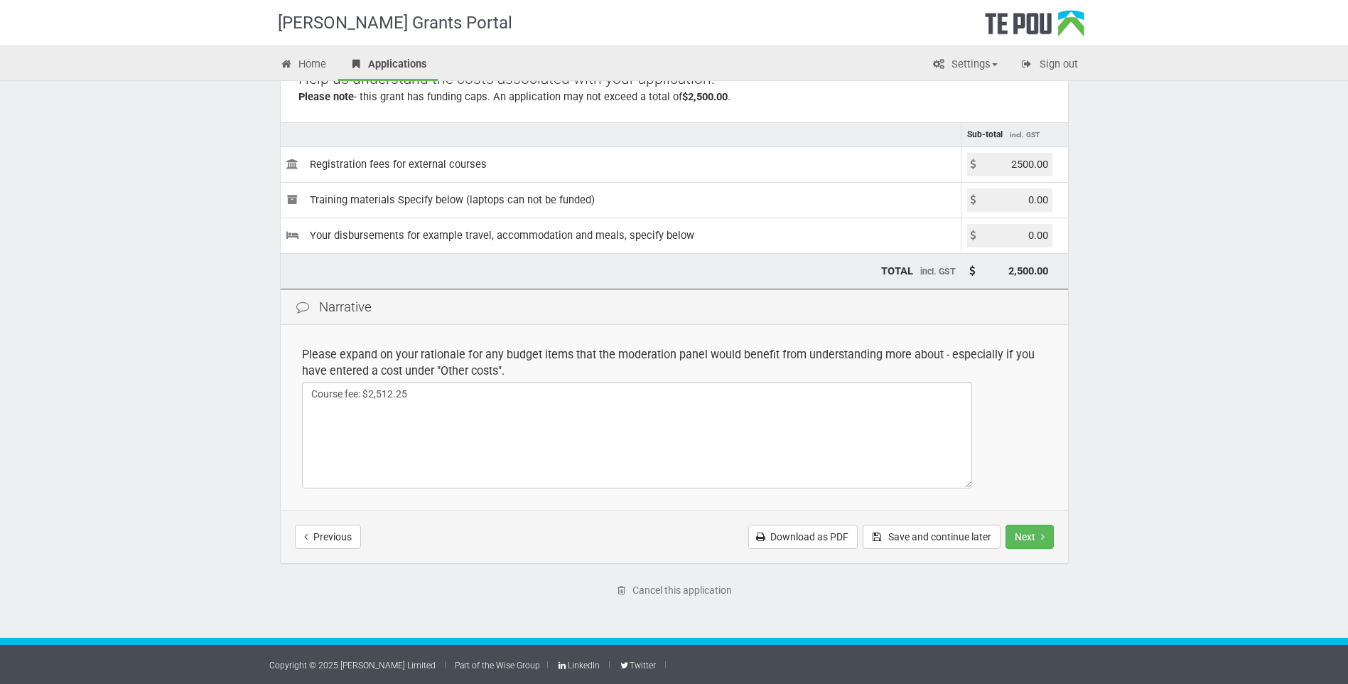
click at [954, 296] on div "Narrative" at bounding box center [674, 307] width 787 height 36
click at [309, 393] on textarea "Course fee: $2,512.25" at bounding box center [637, 435] width 670 height 107
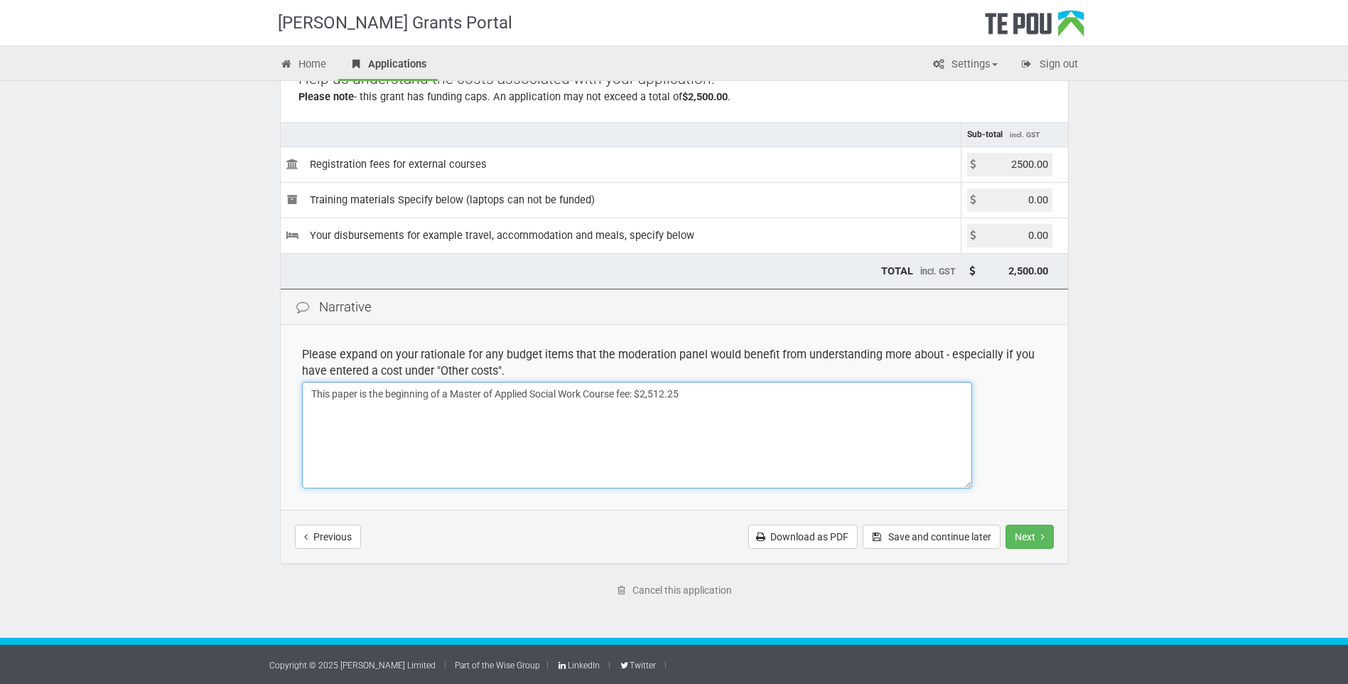
drag, startPoint x: 621, startPoint y: 393, endPoint x: 730, endPoint y: 437, distance: 117.3
click at [627, 394] on textarea "This paper is the beginning of a Master of Applied Social Work Course fee: $2,5…" at bounding box center [637, 435] width 670 height 107
click at [622, 394] on textarea "This paper is the beginning of a Master of Applied Social Work Course fee: $2,5…" at bounding box center [637, 435] width 670 height 107
click at [620, 394] on textarea "This paper is the beginning of a Master of Applied Social Work Course fee: $2,5…" at bounding box center [637, 435] width 670 height 107
click at [310, 421] on textarea "This paper is the beginning of a Master of Applied Social Work Course, which I …" at bounding box center [637, 435] width 670 height 107
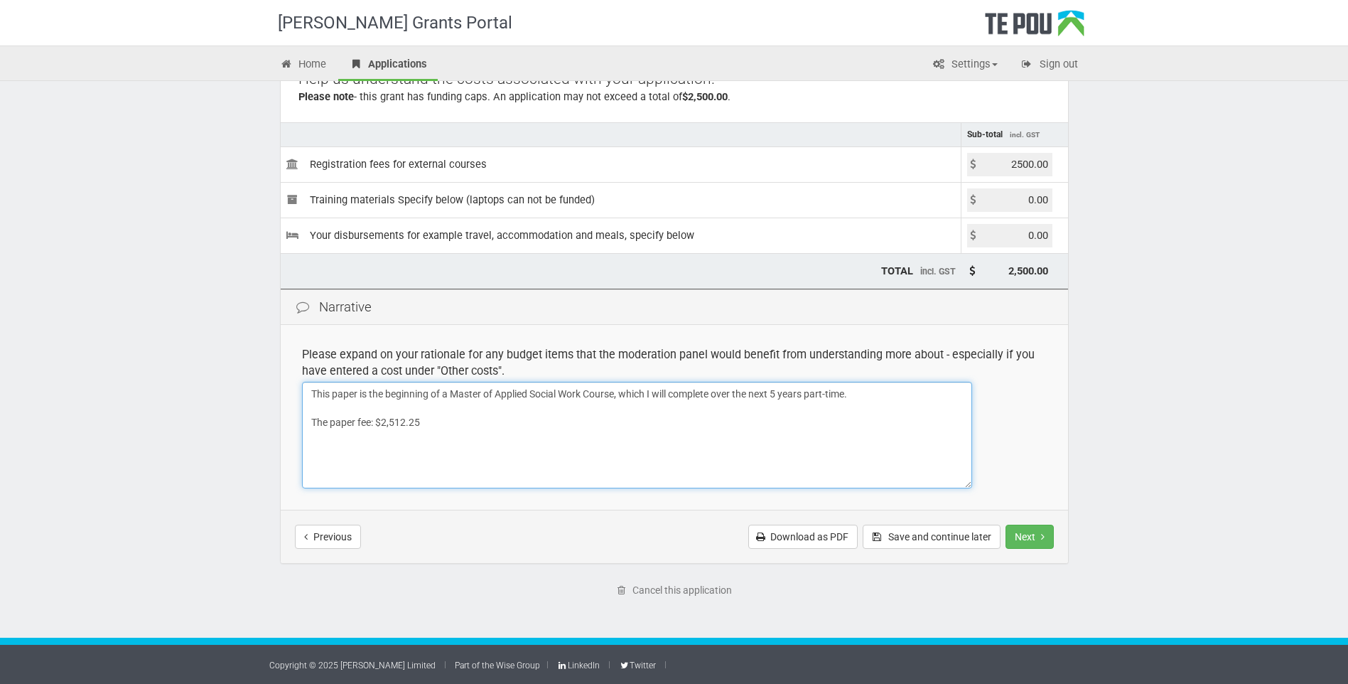
drag, startPoint x: 371, startPoint y: 421, endPoint x: 396, endPoint y: 466, distance: 52.2
click at [370, 426] on textarea "This paper is the beginning of a Master of Applied Social Work Course, which I …" at bounding box center [637, 435] width 670 height 107
click at [441, 424] on textarea "This paper is the beginning of a Master of Applied Social Work Course, which I …" at bounding box center [637, 435] width 670 height 107
click at [458, 479] on textarea "This paper is the beginning of a Master of Applied Social Work Course, which I …" at bounding box center [637, 435] width 670 height 107
drag, startPoint x: 428, startPoint y: 448, endPoint x: 483, endPoint y: 477, distance: 62.9
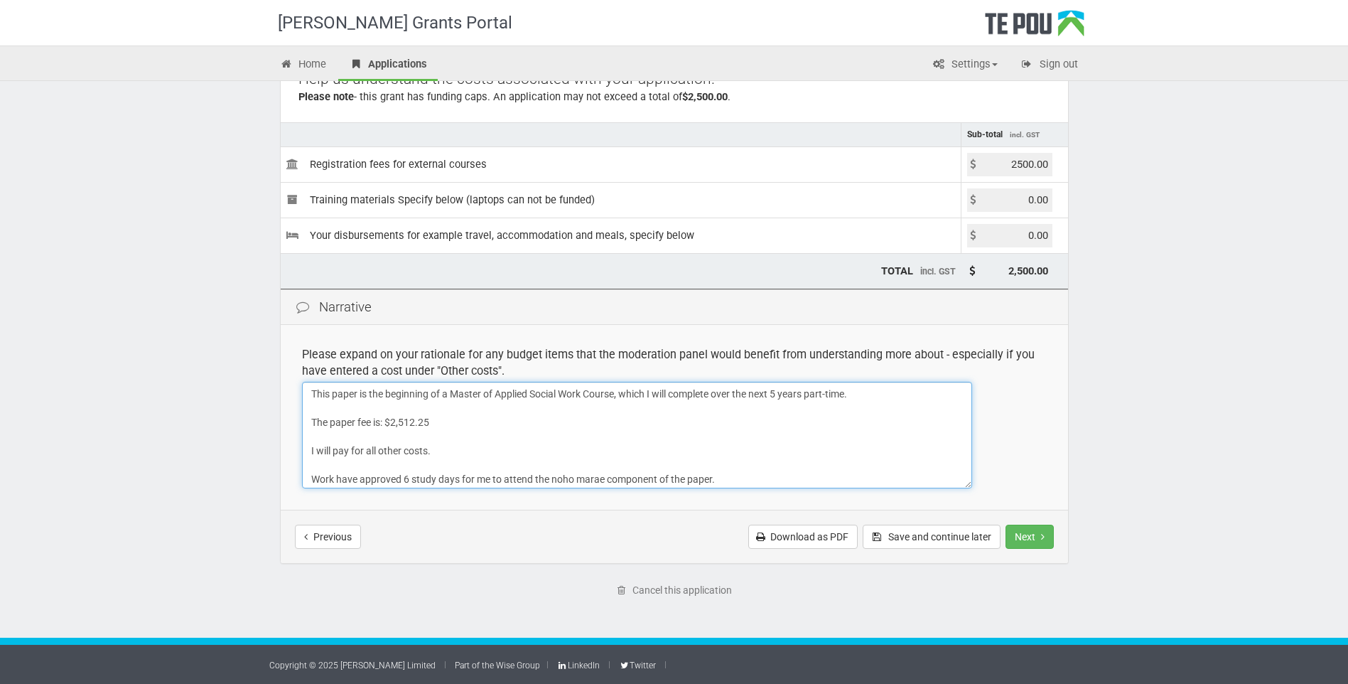
click at [428, 448] on textarea "This paper is the beginning of a Master of Applied Social Work Course, which I …" at bounding box center [637, 435] width 670 height 107
type textarea "This paper is the beginning of a Master of Applied Social Work Course, which I …"
